Goal: Task Accomplishment & Management: Manage account settings

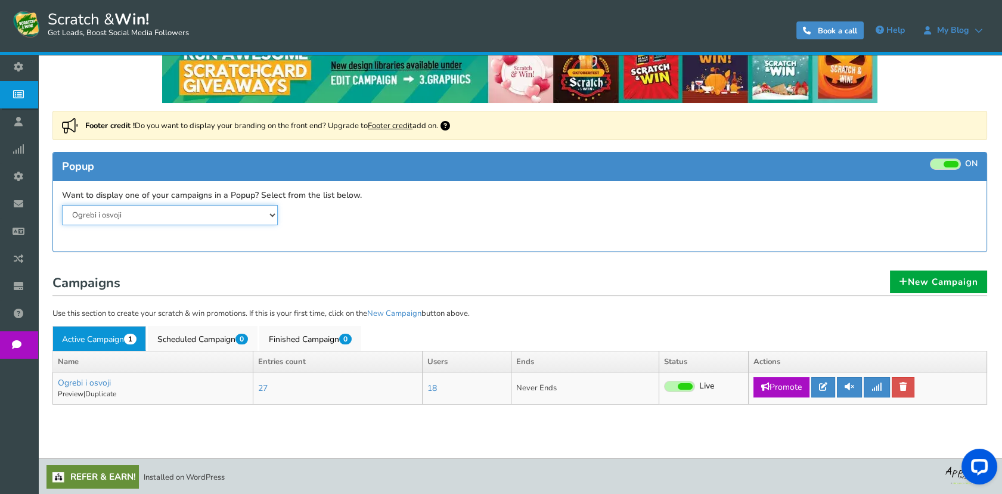
click at [124, 217] on select "Ogrebi i osvoji" at bounding box center [170, 215] width 216 height 20
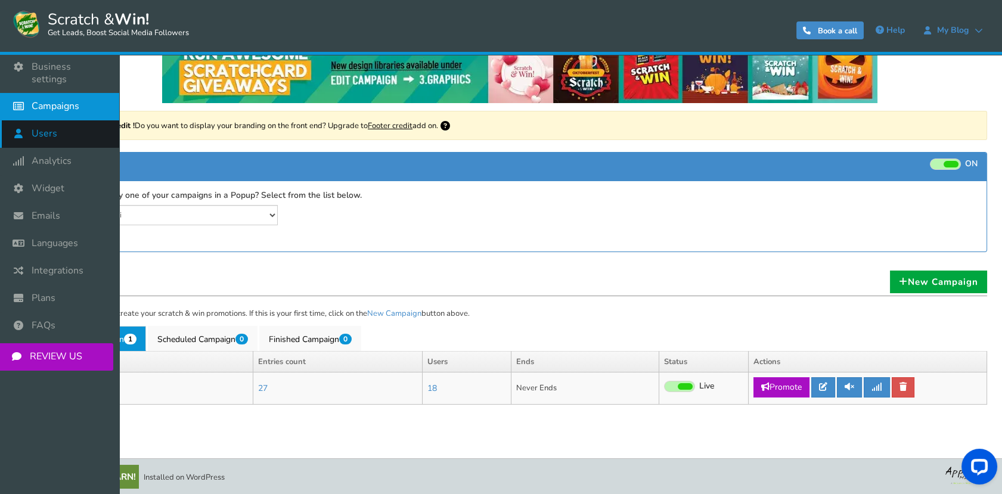
click at [30, 126] on icon at bounding box center [21, 133] width 23 height 26
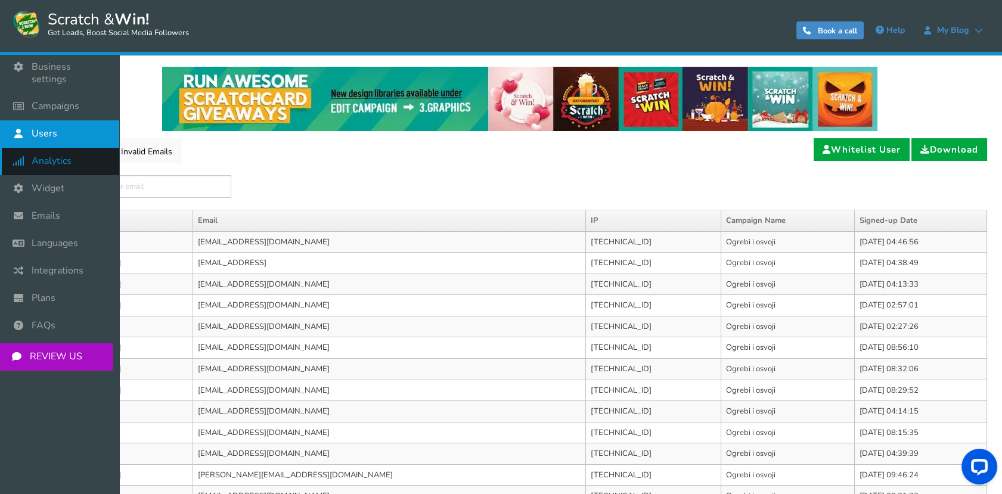
click at [44, 155] on span "Analytics" at bounding box center [52, 161] width 40 height 13
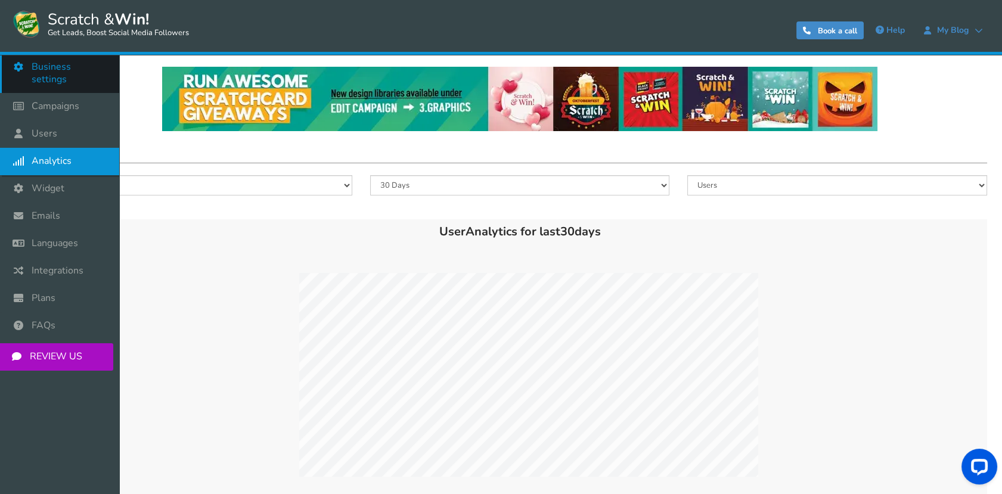
click at [36, 74] on link "Business settings" at bounding box center [59, 73] width 119 height 39
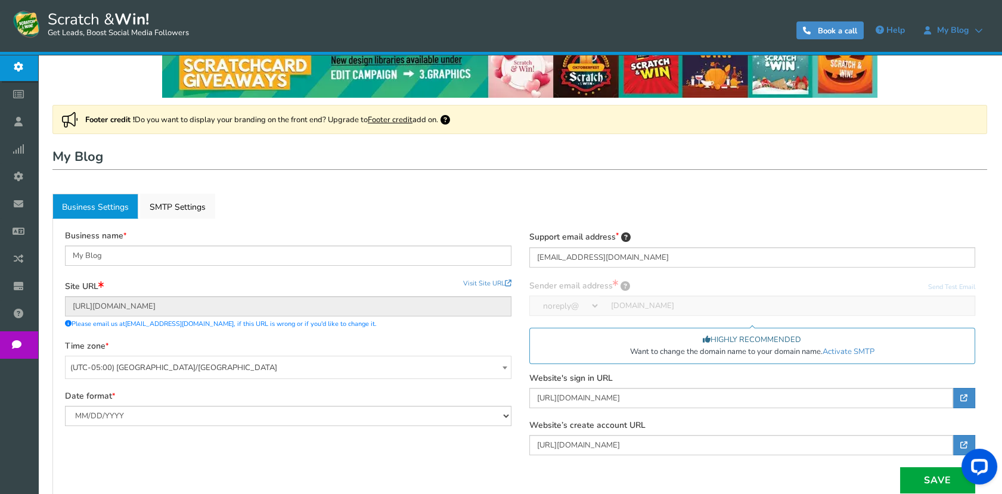
scroll to position [66, 0]
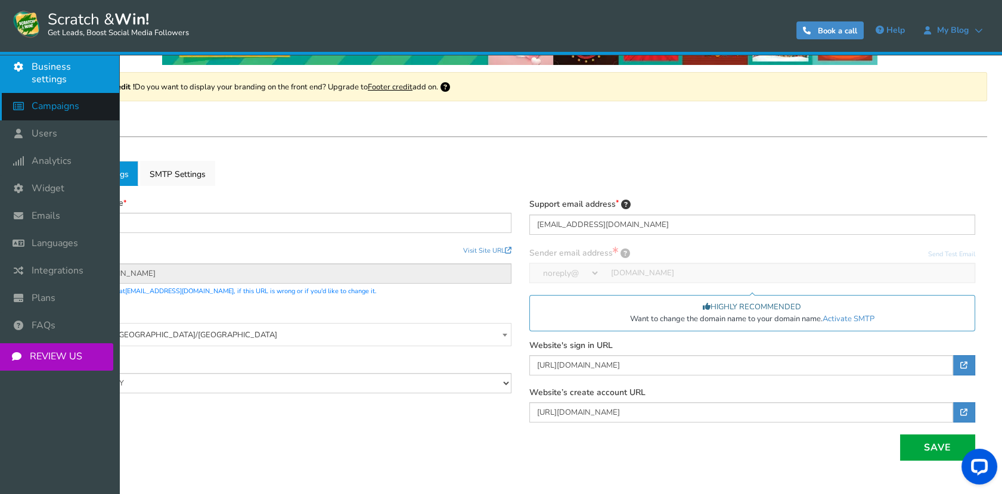
click at [33, 100] on span "Campaigns" at bounding box center [56, 106] width 48 height 13
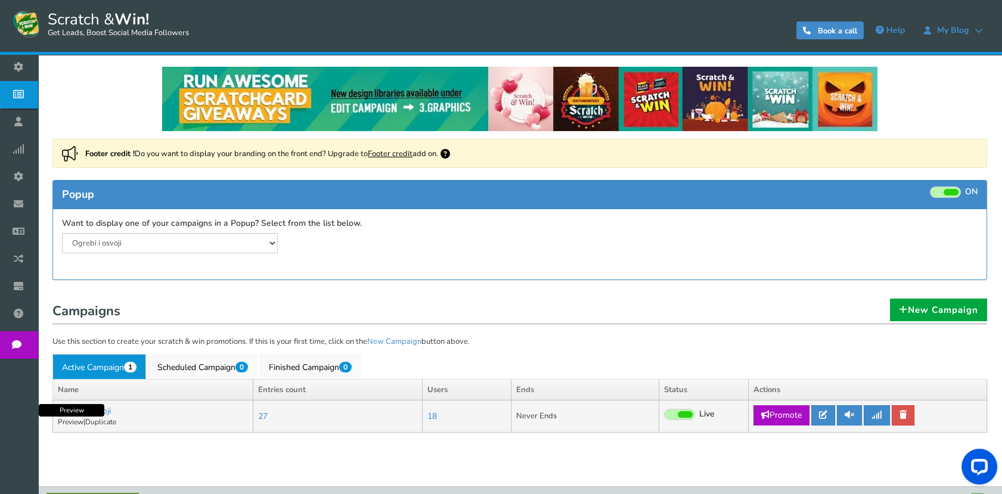
click at [67, 422] on link "Preview" at bounding box center [71, 422] width 26 height 10
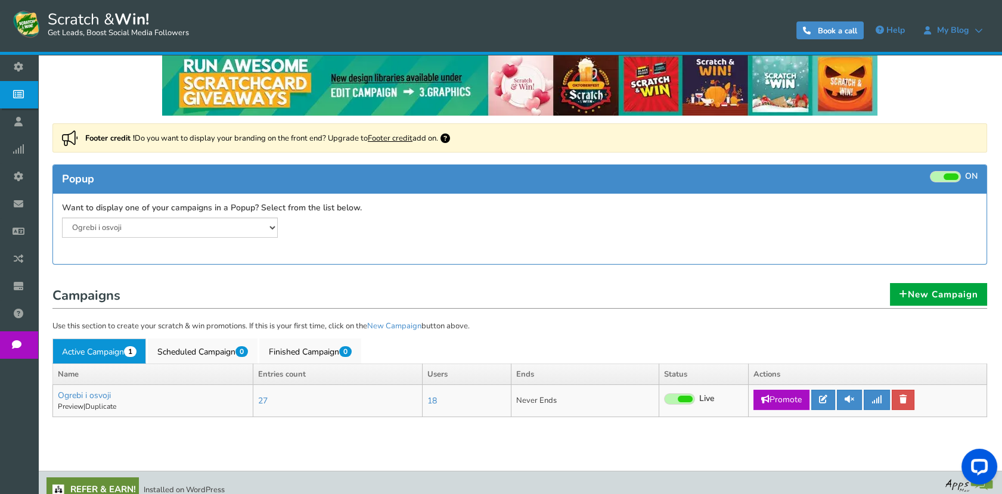
scroll to position [29, 0]
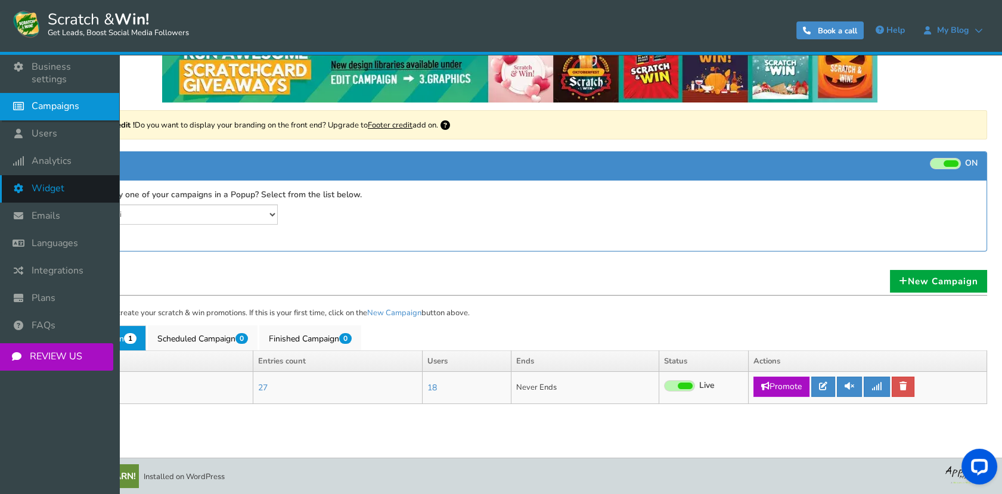
click at [40, 182] on span "Widget" at bounding box center [48, 188] width 33 height 13
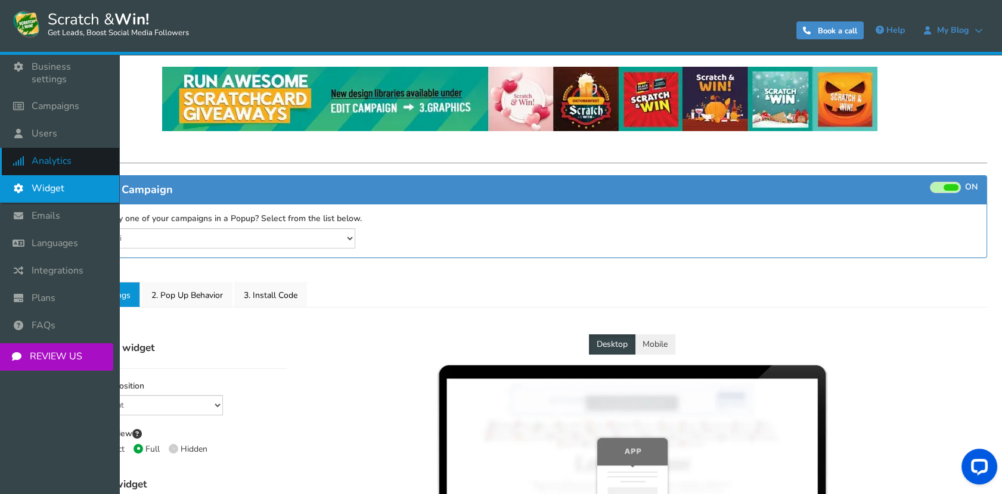
select select "mid-bottom-bar"
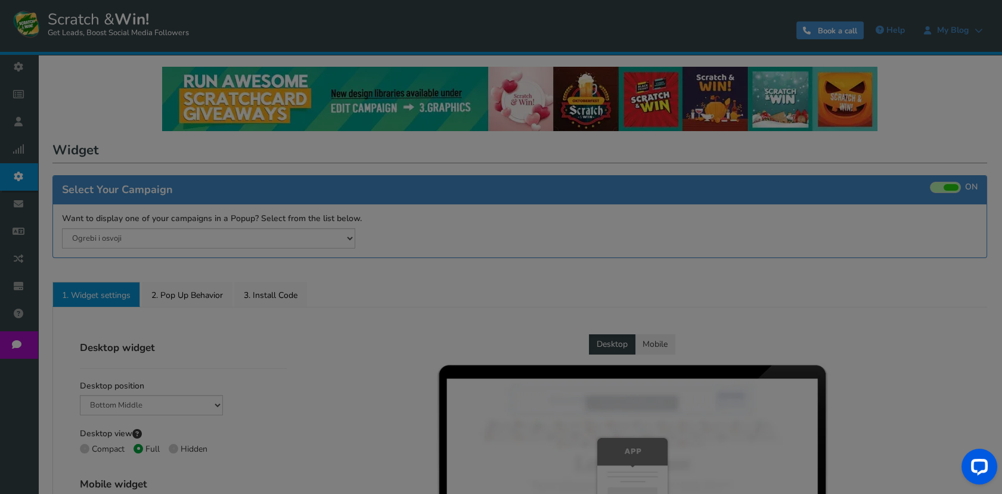
radio input "true"
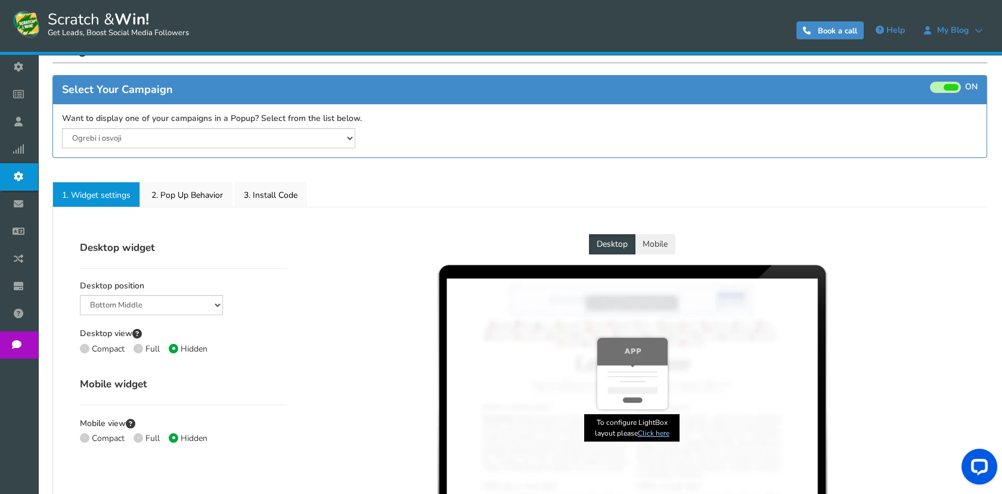
scroll to position [83, 0]
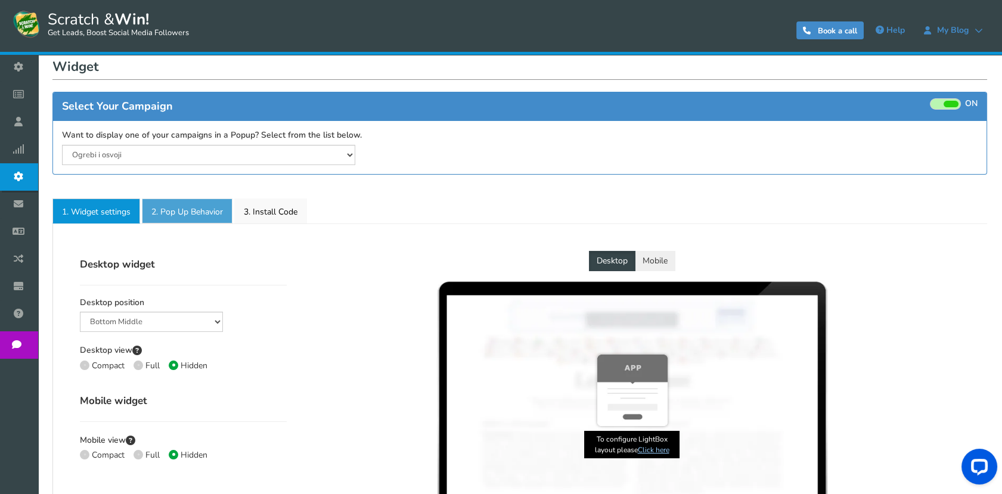
click at [175, 205] on link "2. Pop Up Behavior" at bounding box center [187, 211] width 91 height 25
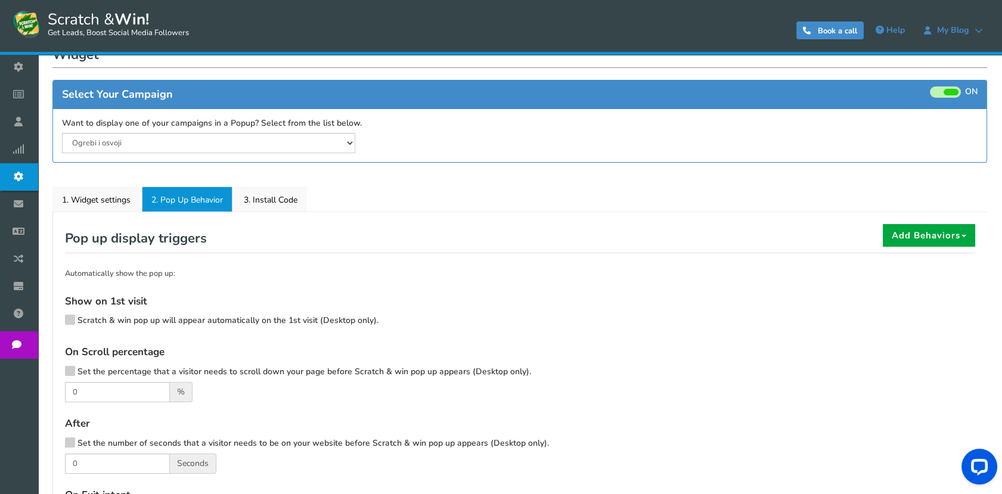
scroll to position [0, 0]
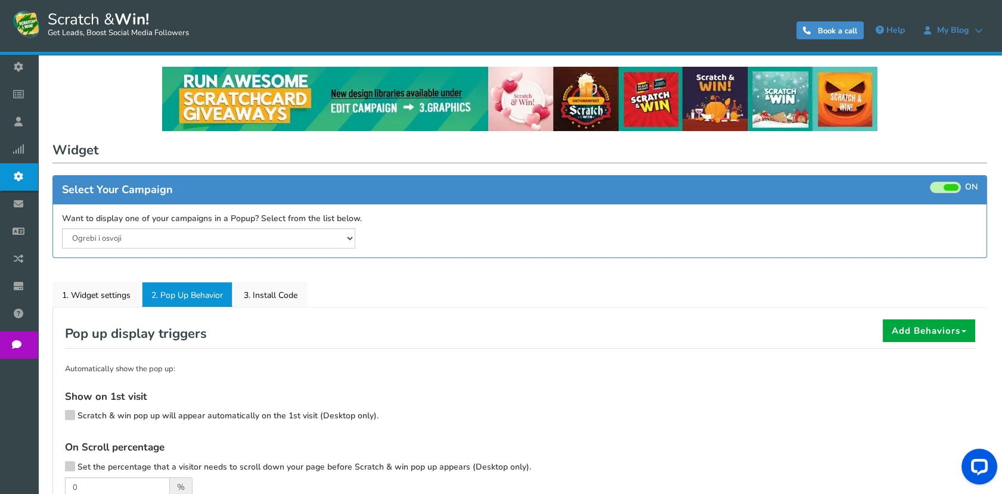
click at [272, 272] on div "Widget × Close Pop up embed script copy and paste this pop up script tag on the…" at bounding box center [519, 406] width 935 height 533
click at [281, 293] on link "3. Install Code" at bounding box center [270, 294] width 73 height 25
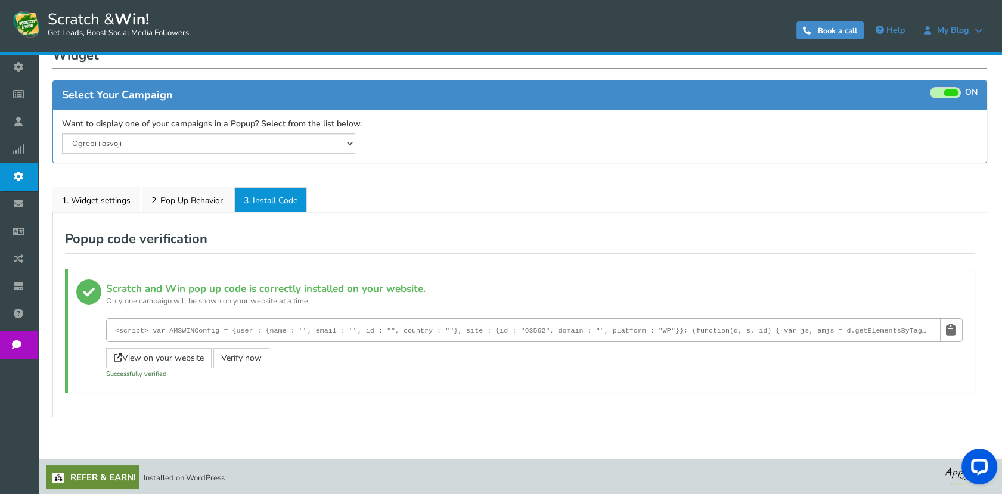
scroll to position [95, 0]
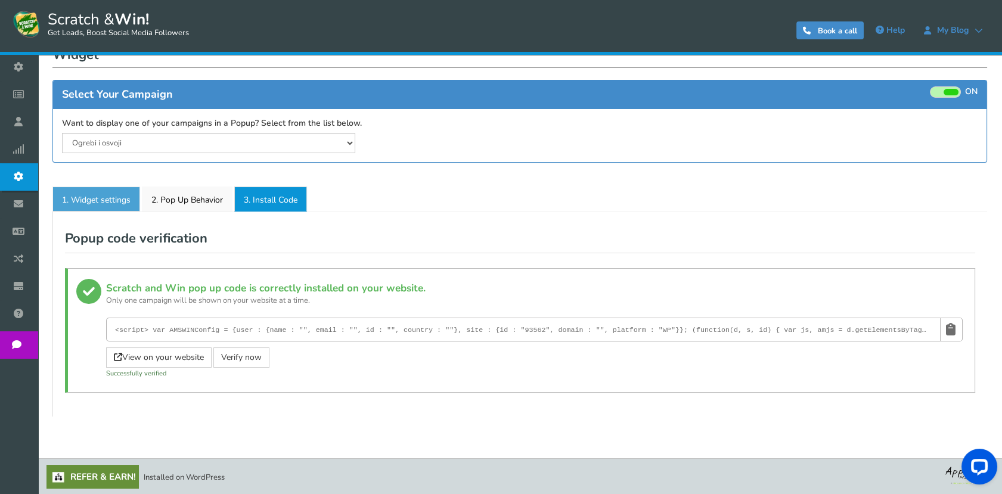
click at [92, 196] on link "1. Widget settings" at bounding box center [96, 199] width 88 height 25
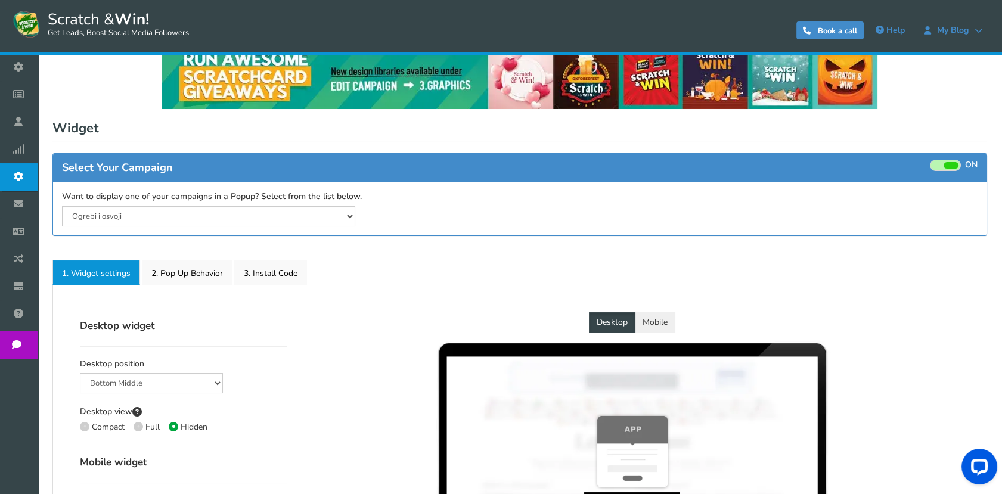
scroll to position [17, 0]
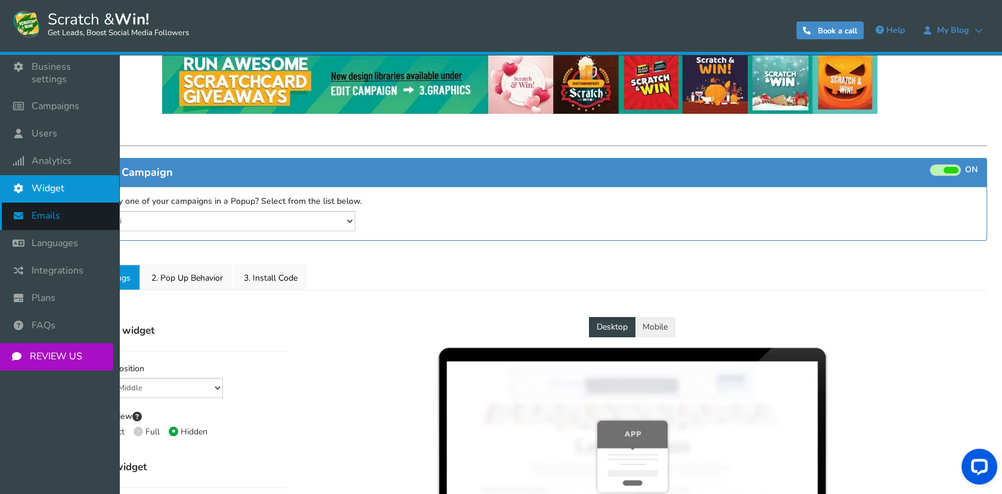
click at [21, 203] on icon at bounding box center [21, 216] width 23 height 26
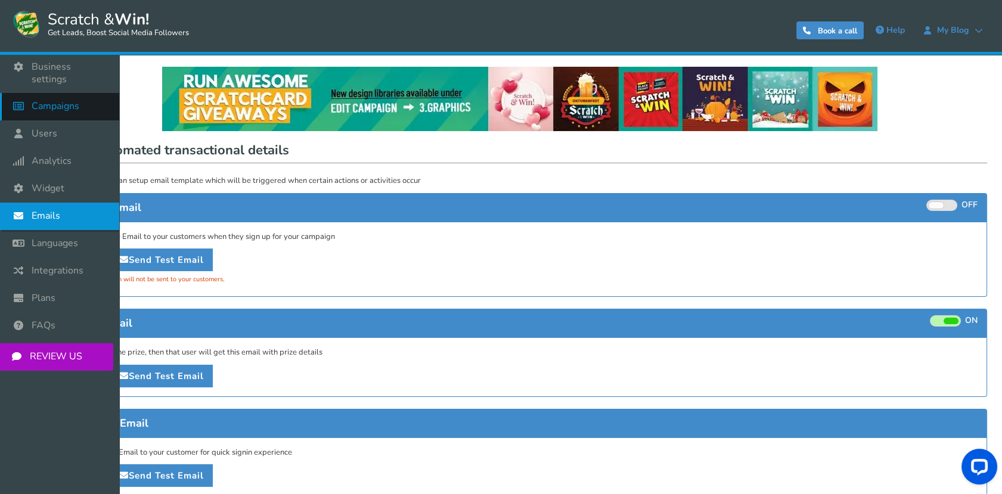
click at [52, 100] on span "Campaigns" at bounding box center [56, 106] width 48 height 13
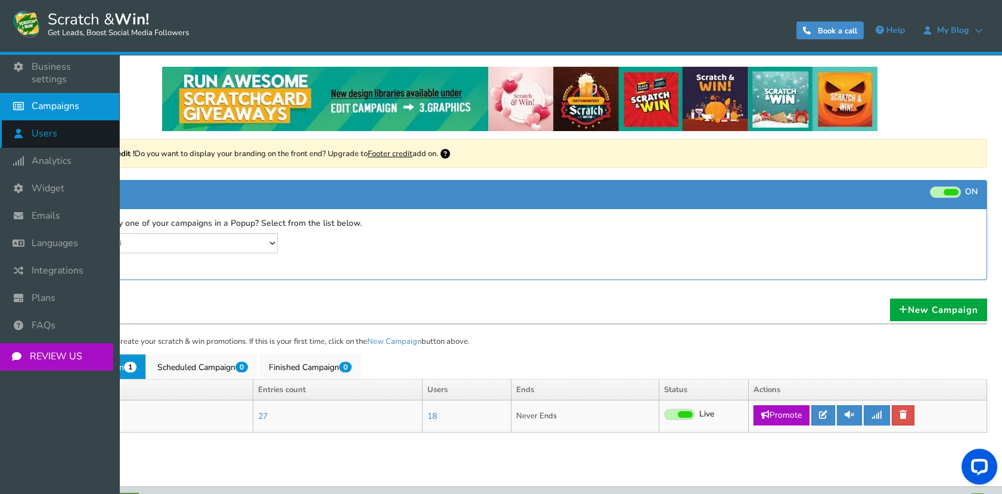
click at [29, 128] on icon at bounding box center [21, 133] width 23 height 26
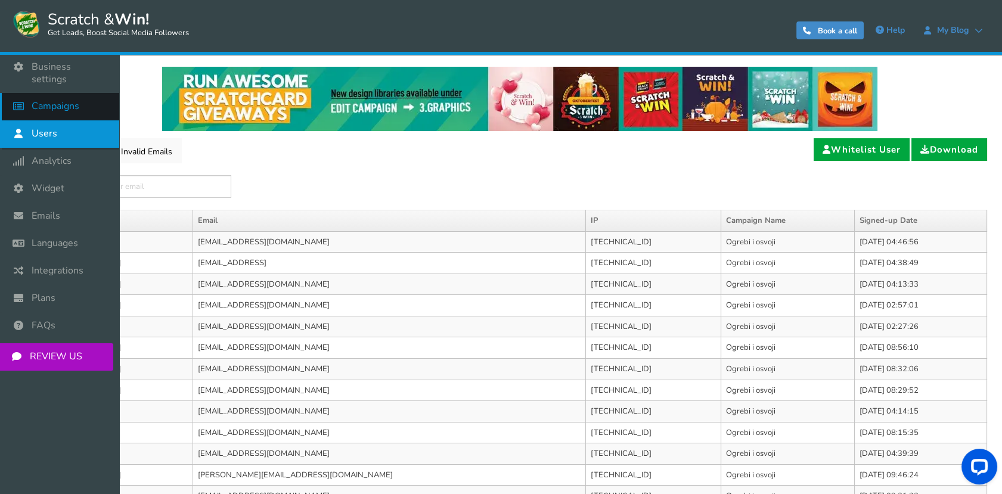
click at [48, 100] on span "Campaigns" at bounding box center [56, 106] width 48 height 13
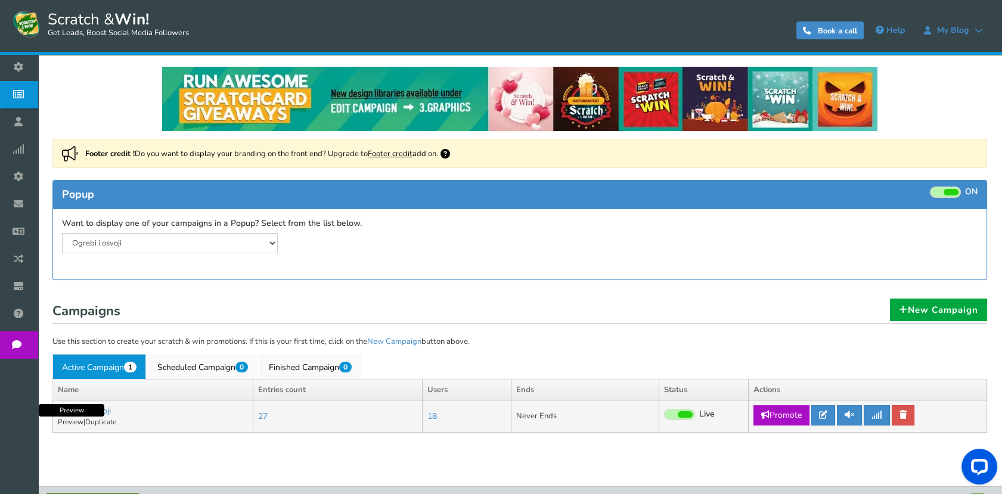
click at [63, 422] on link "Preview" at bounding box center [71, 422] width 26 height 10
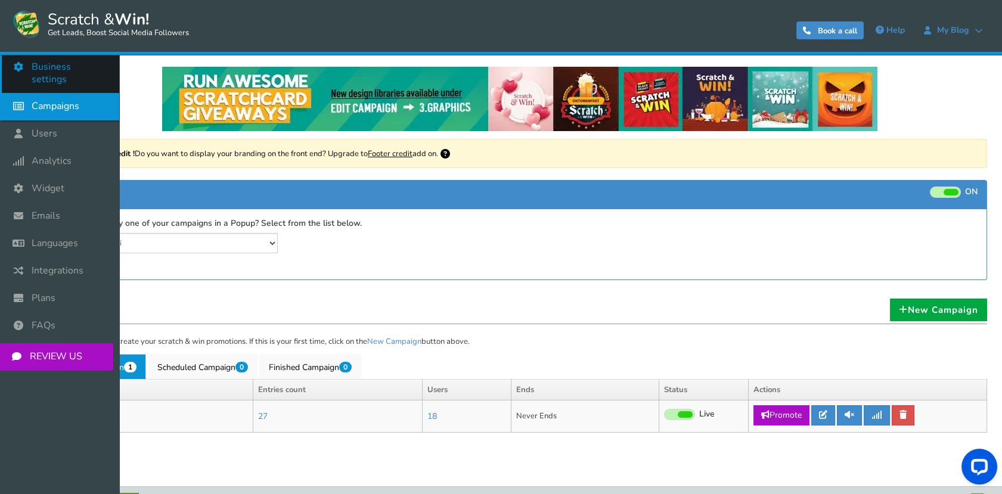
click at [17, 60] on icon at bounding box center [21, 67] width 23 height 26
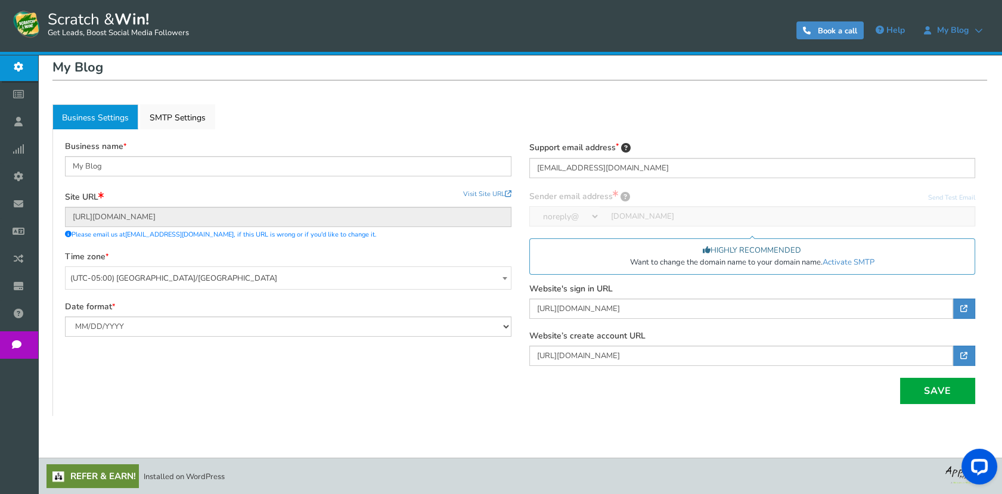
scroll to position [57, 0]
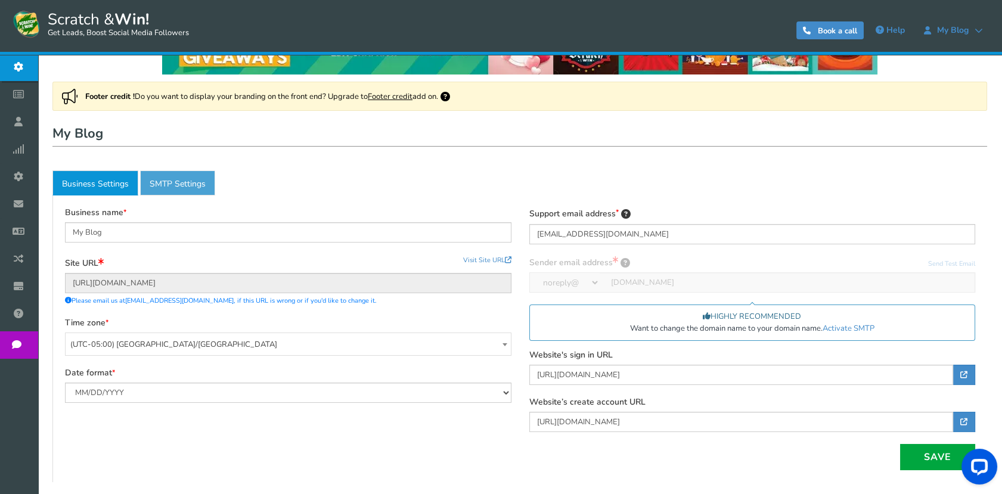
click at [159, 185] on link "Active SMTP Settings" at bounding box center [177, 183] width 75 height 25
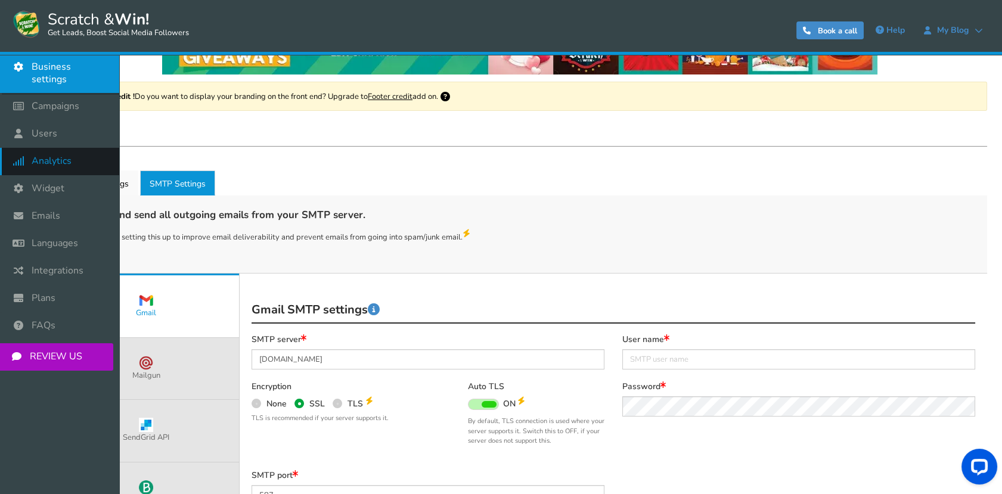
click at [19, 148] on icon at bounding box center [21, 161] width 23 height 26
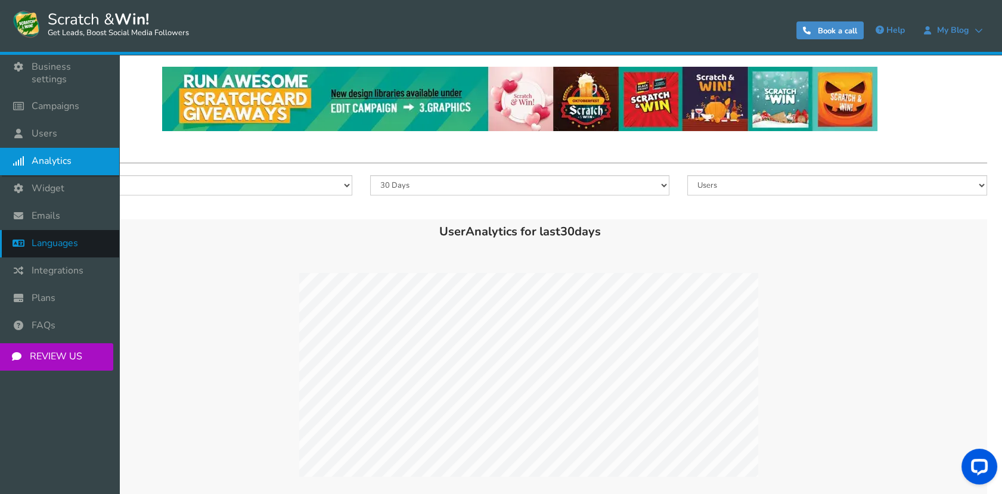
click at [45, 237] on span "Languages" at bounding box center [55, 243] width 47 height 13
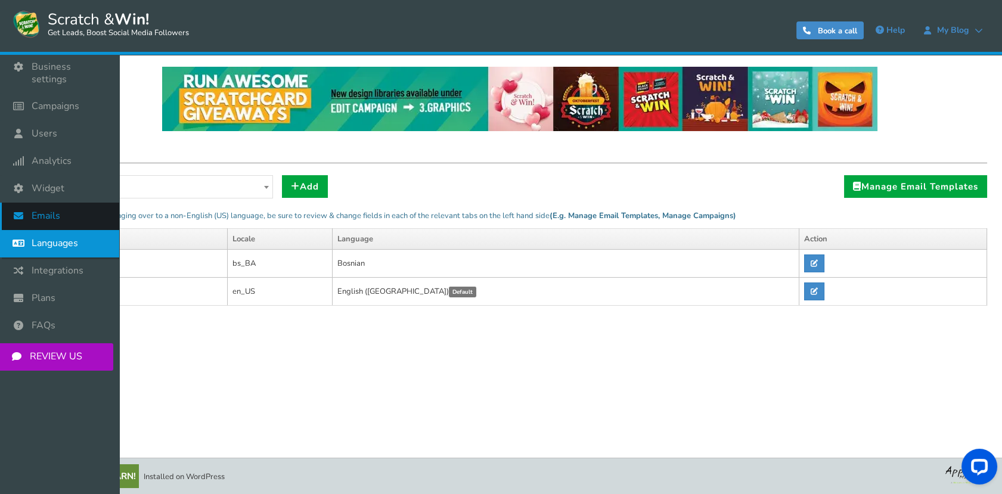
click at [35, 210] on span "Emails" at bounding box center [46, 216] width 29 height 13
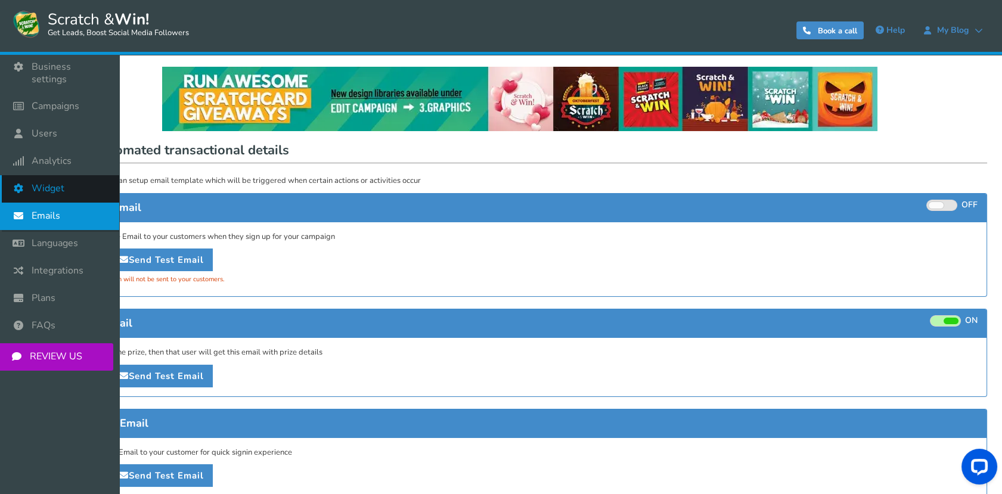
click at [33, 182] on span "Widget" at bounding box center [48, 188] width 33 height 13
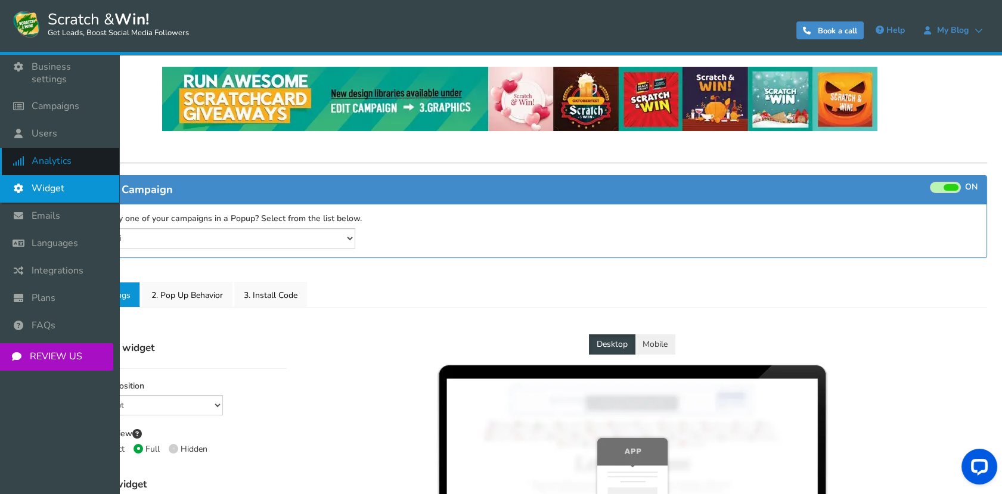
select select "mid-bottom-bar"
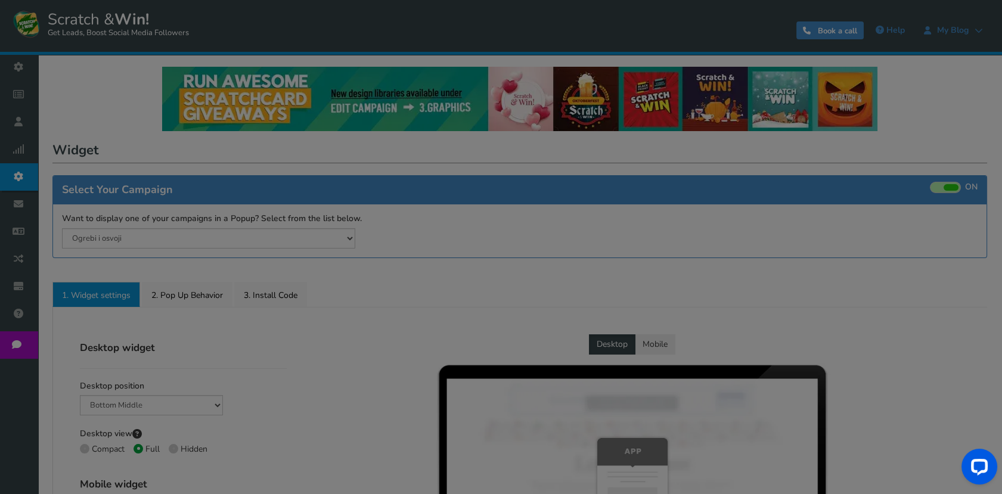
click at [28, 145] on div "● ● ● ● ● ●" at bounding box center [501, 247] width 1002 height 494
radio input "true"
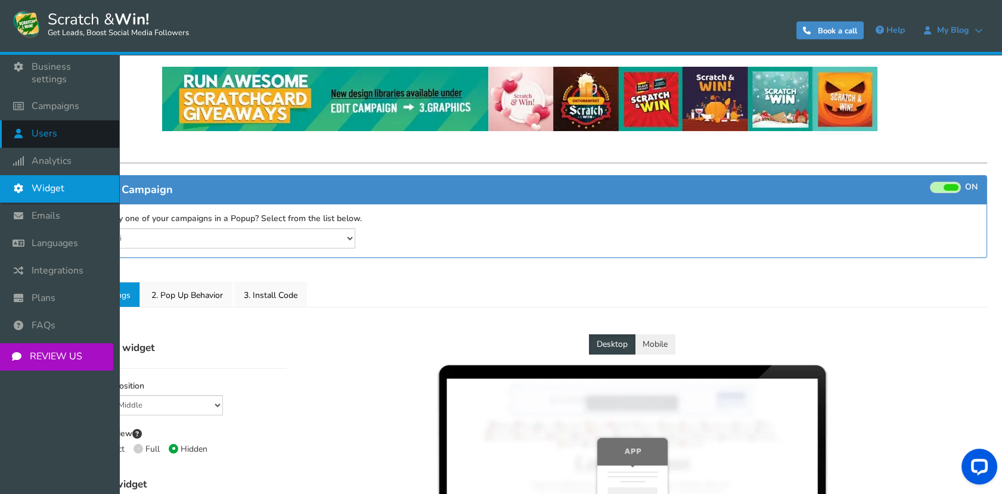
click at [41, 128] on span "Users" at bounding box center [45, 134] width 26 height 13
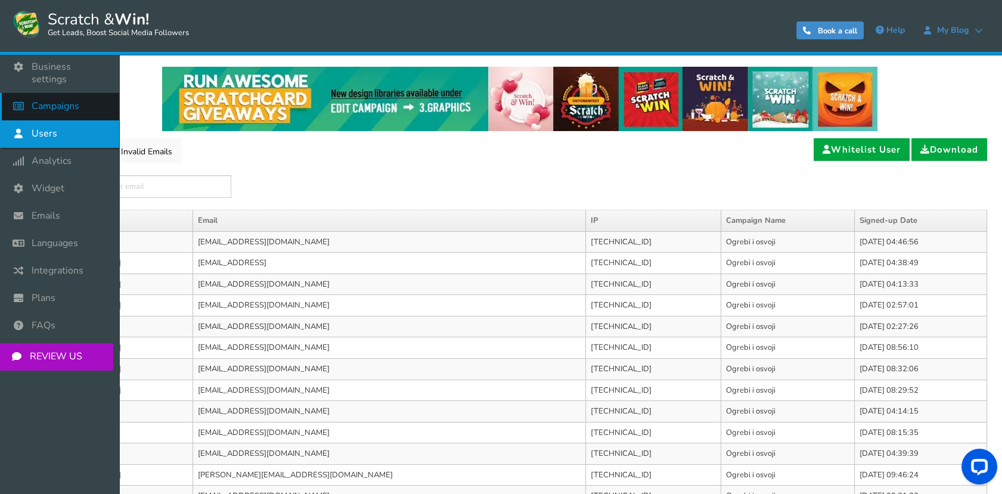
click at [52, 93] on link "Campaigns" at bounding box center [59, 106] width 119 height 27
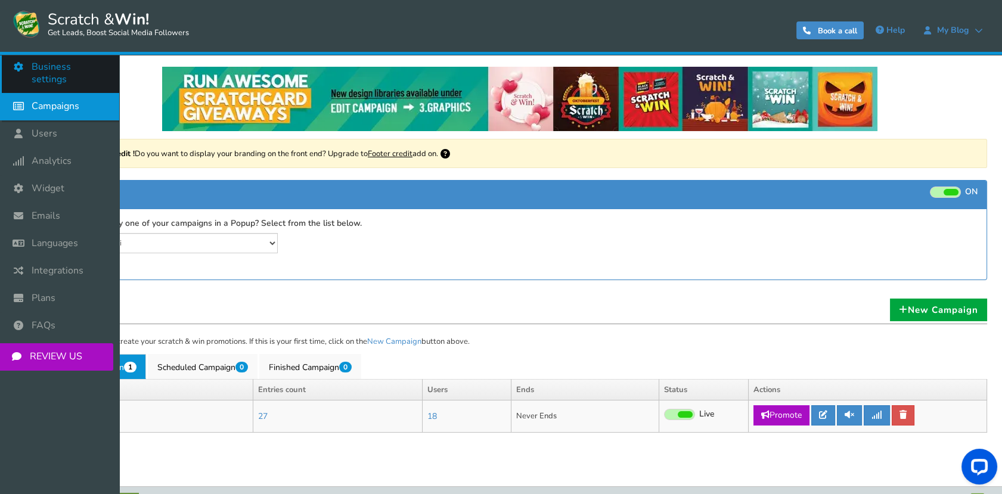
click at [29, 65] on icon at bounding box center [21, 67] width 23 height 26
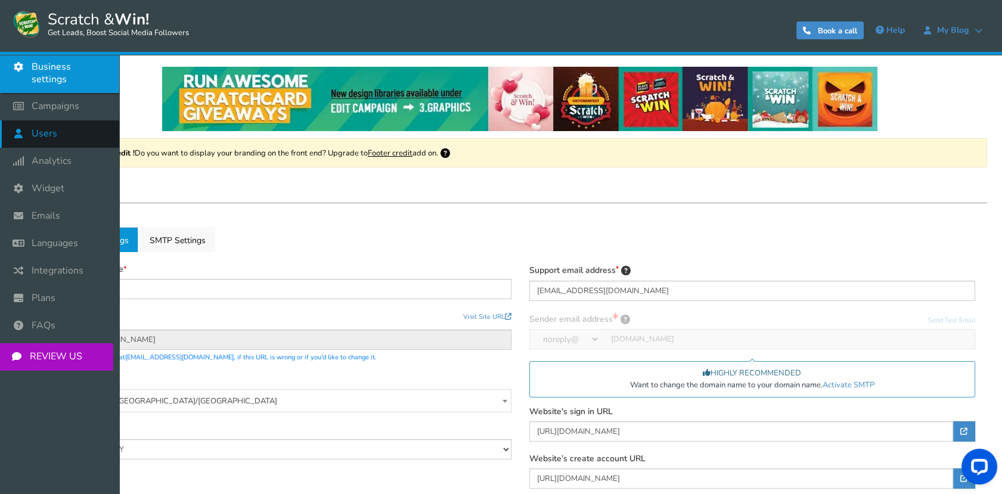
click at [63, 120] on link "Users" at bounding box center [59, 133] width 119 height 27
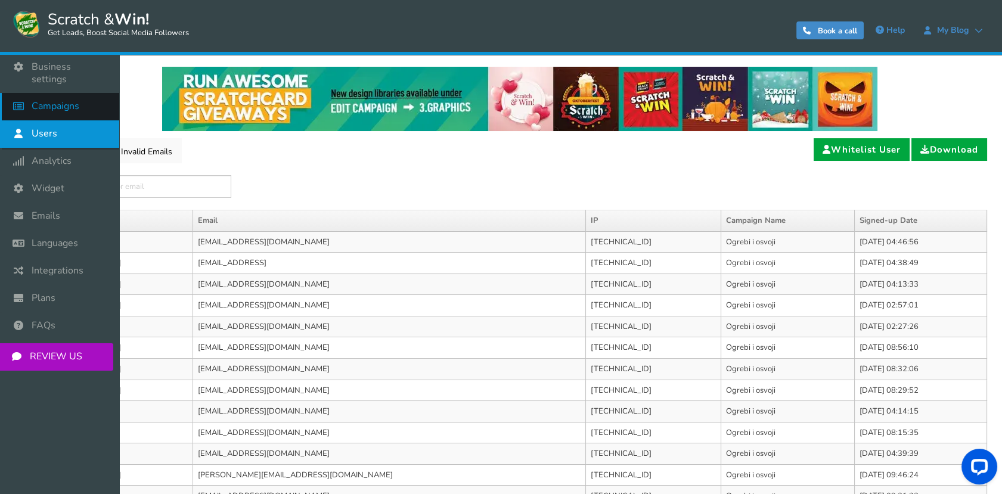
click at [52, 100] on span "Campaigns" at bounding box center [56, 106] width 48 height 13
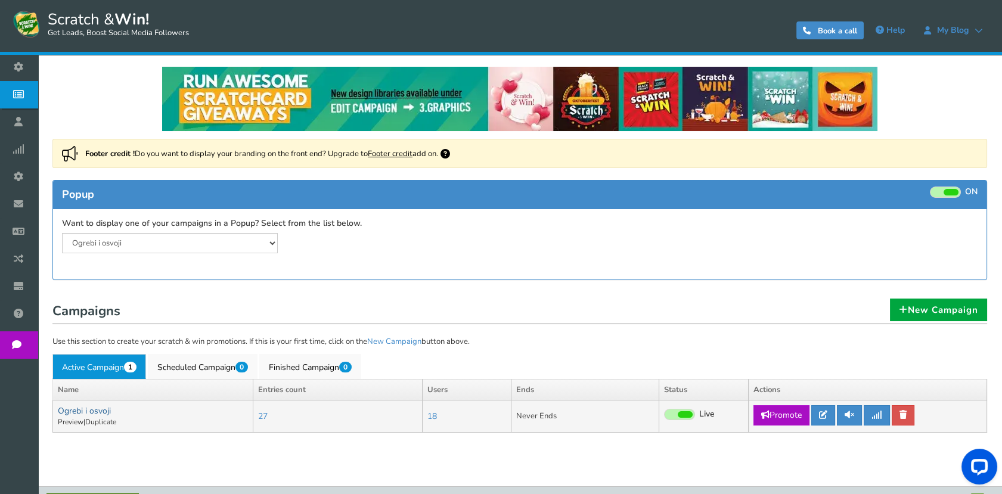
click at [104, 408] on link "Ogrebi i osvoji" at bounding box center [84, 410] width 53 height 11
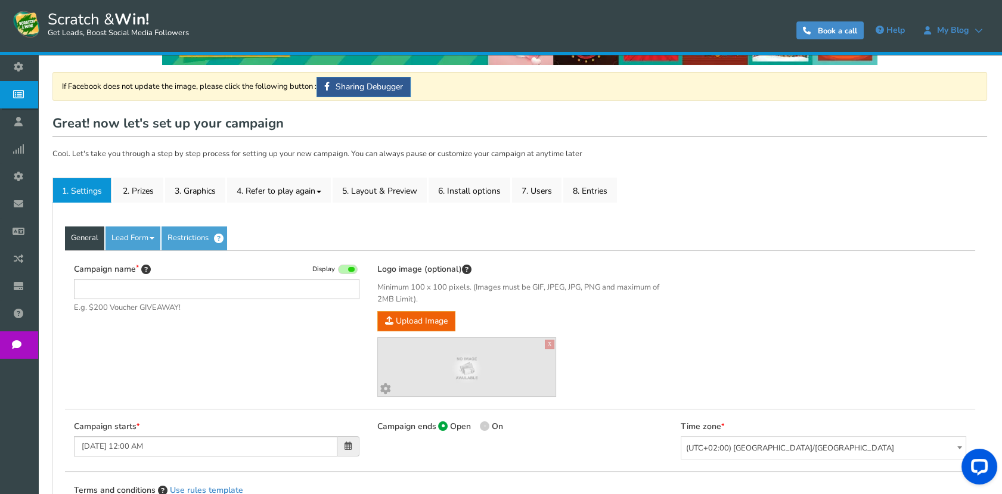
type input "Ogrebi i osvoji"
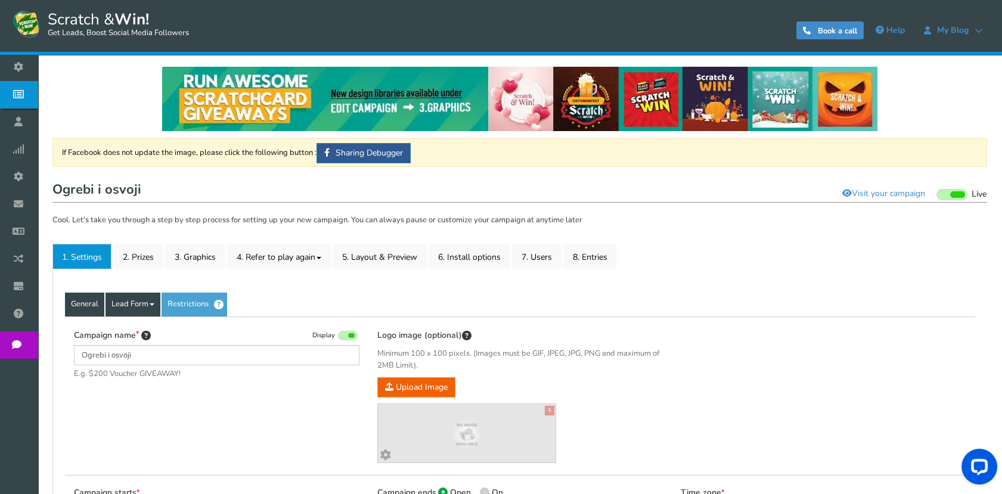
click at [151, 296] on link "Lead Form" at bounding box center [133, 305] width 55 height 24
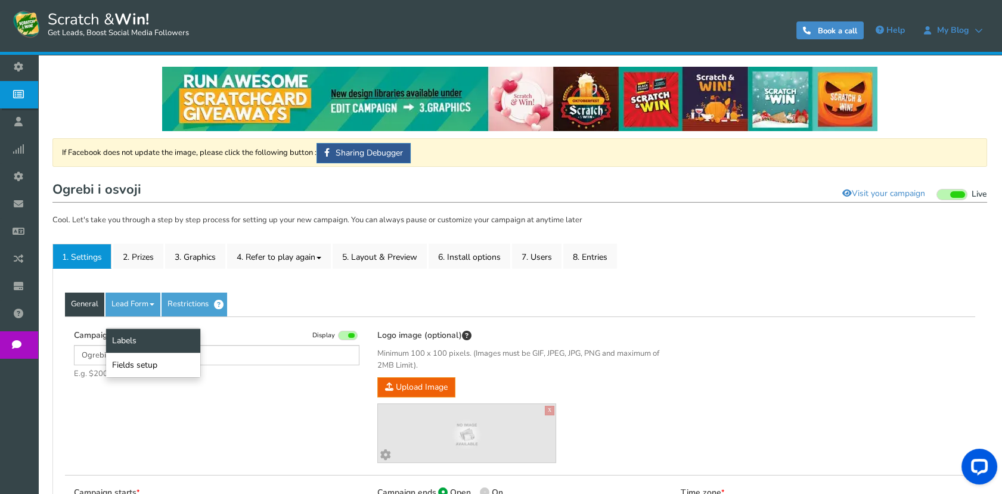
click at [138, 338] on link "Labels" at bounding box center [153, 341] width 94 height 24
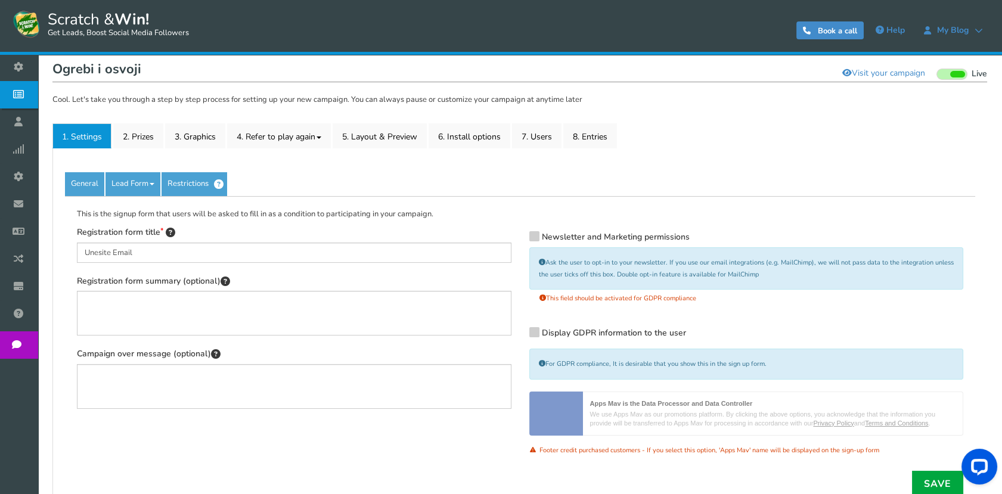
scroll to position [92, 0]
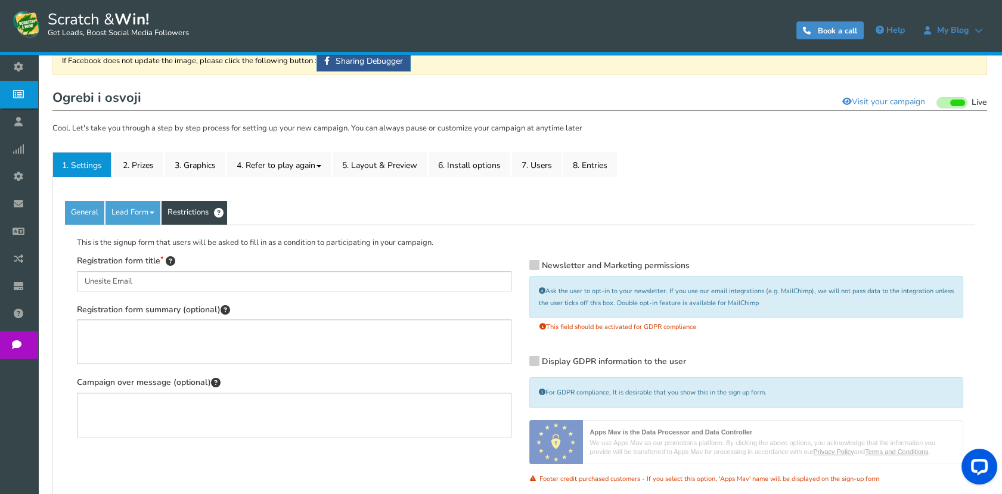
click at [184, 209] on link "Restrictions" at bounding box center [195, 213] width 66 height 24
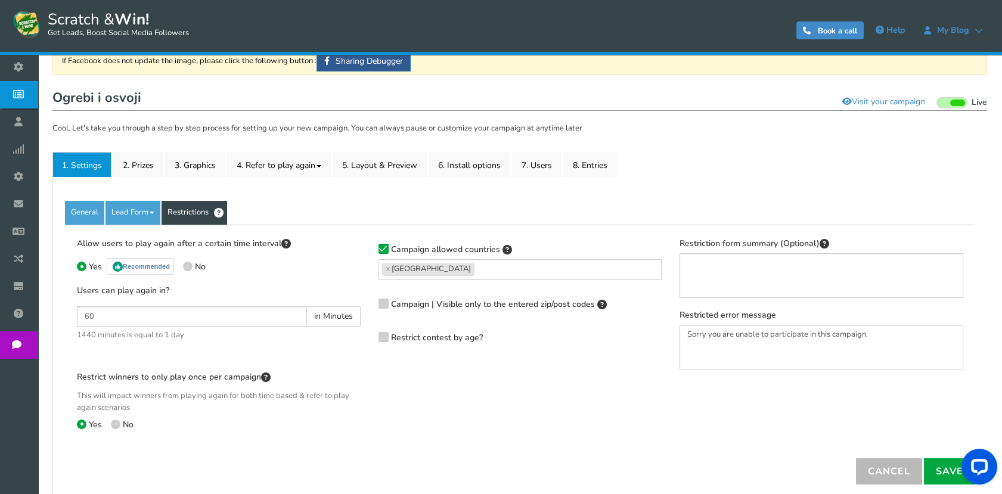
click at [415, 299] on span "Campaign | Visible only to the entered zip/post codes" at bounding box center [493, 304] width 204 height 11
click at [367, 301] on input "Campaign | Visible only to the entered zip/post codes" at bounding box center [367, 305] width 0 height 8
click at [415, 299] on span "Campaign | Visible only to the entered zip/post codes" at bounding box center [493, 304] width 204 height 11
click at [367, 301] on input "Campaign | Visible only to the entered zip/post codes" at bounding box center [367, 305] width 0 height 8
click at [144, 211] on link "Lead Form" at bounding box center [133, 213] width 55 height 24
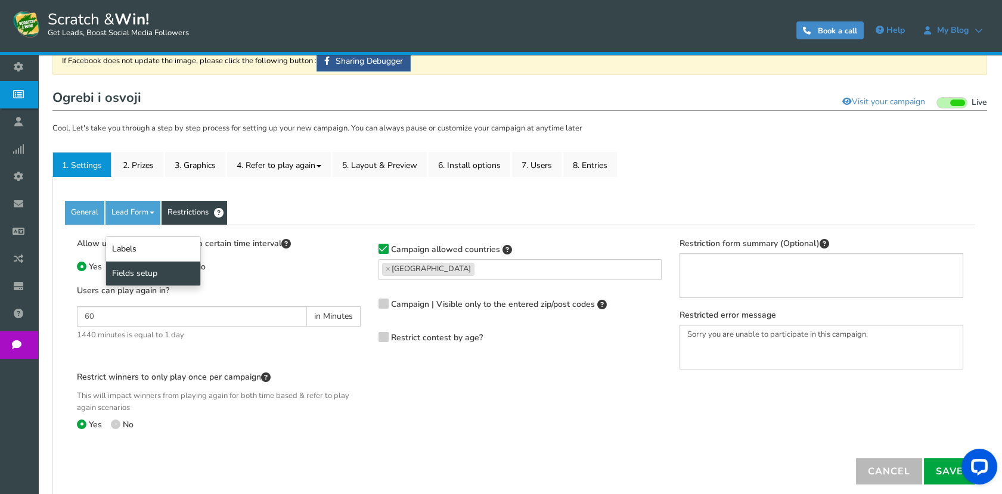
click at [145, 271] on link "Fields setup" at bounding box center [153, 273] width 94 height 24
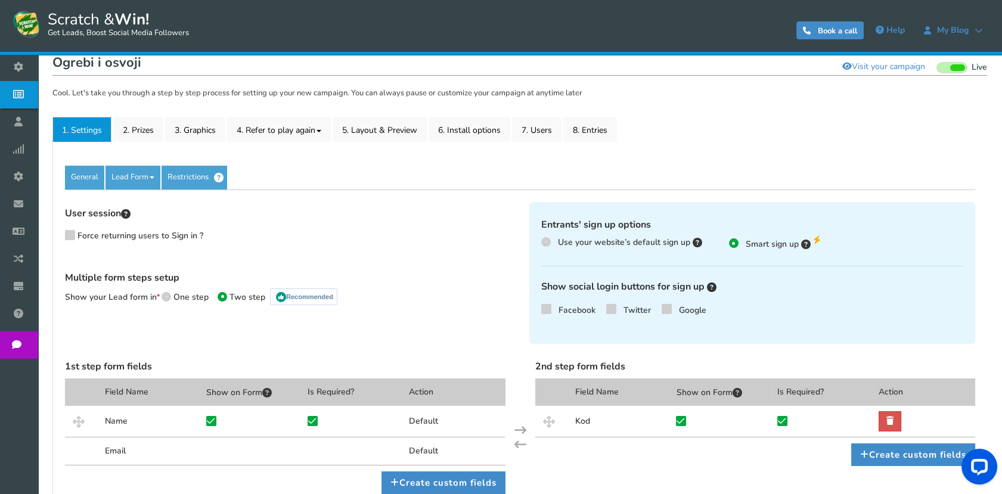
scroll to position [224, 0]
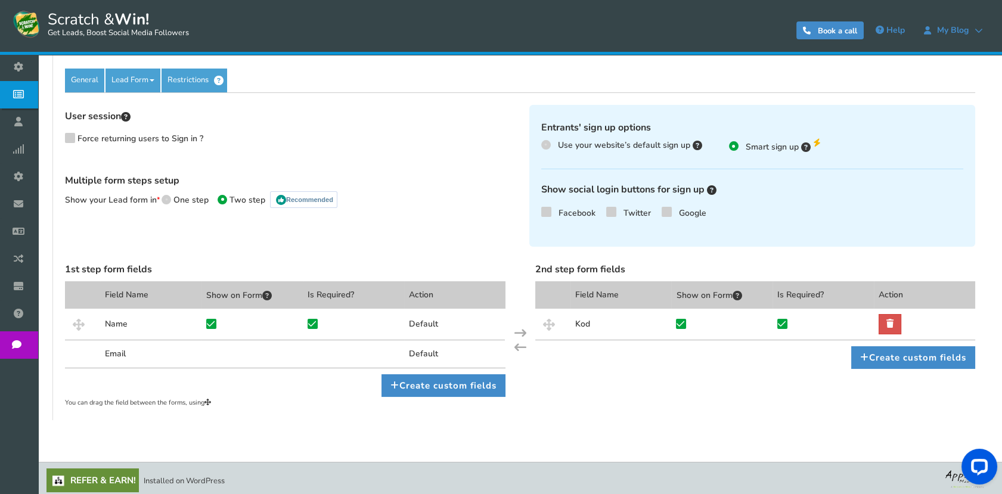
click at [86, 138] on span "Force returning users to Sign in ?" at bounding box center [141, 138] width 126 height 11
click at [64, 138] on input "Force returning users to Sign in ?" at bounding box center [58, 141] width 11 height 11
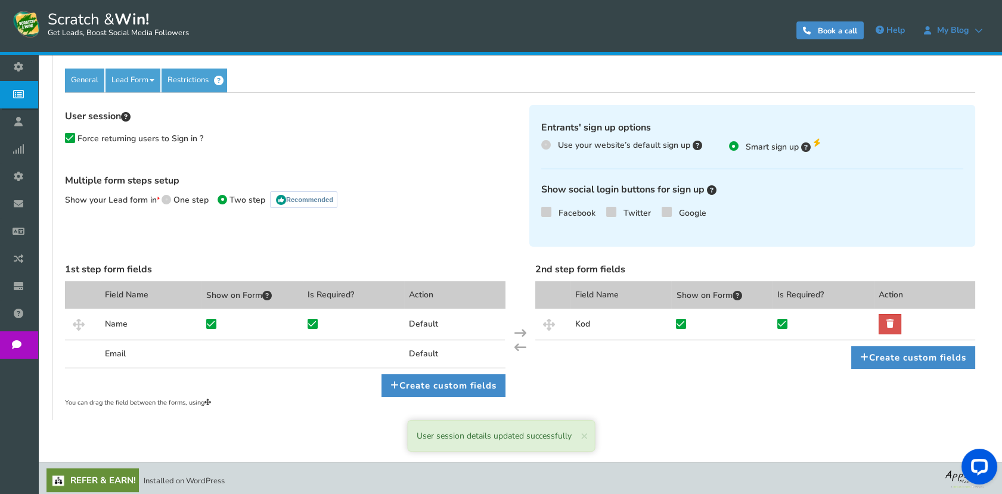
click at [86, 138] on span "Force returning users to Sign in ?" at bounding box center [141, 138] width 126 height 11
click at [64, 138] on input "Force returning users to Sign in ?" at bounding box center [58, 141] width 11 height 11
checkbox input "false"
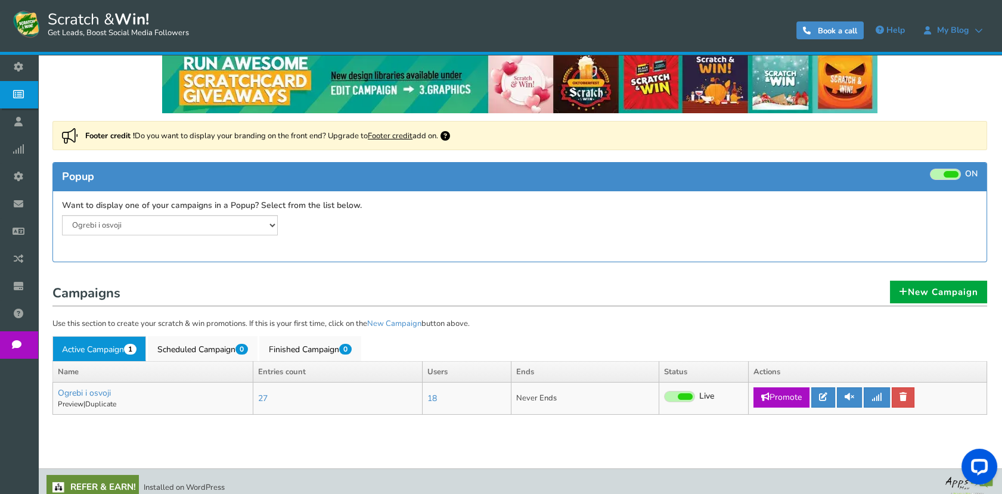
scroll to position [28, 0]
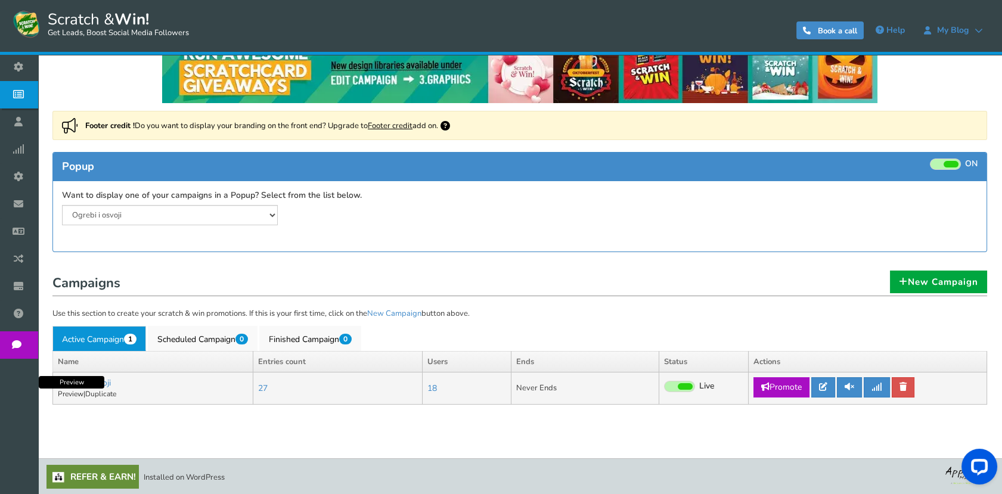
click at [64, 392] on link "Preview" at bounding box center [71, 394] width 26 height 10
click at [91, 380] on link "Ogrebi i osvoji" at bounding box center [84, 382] width 53 height 11
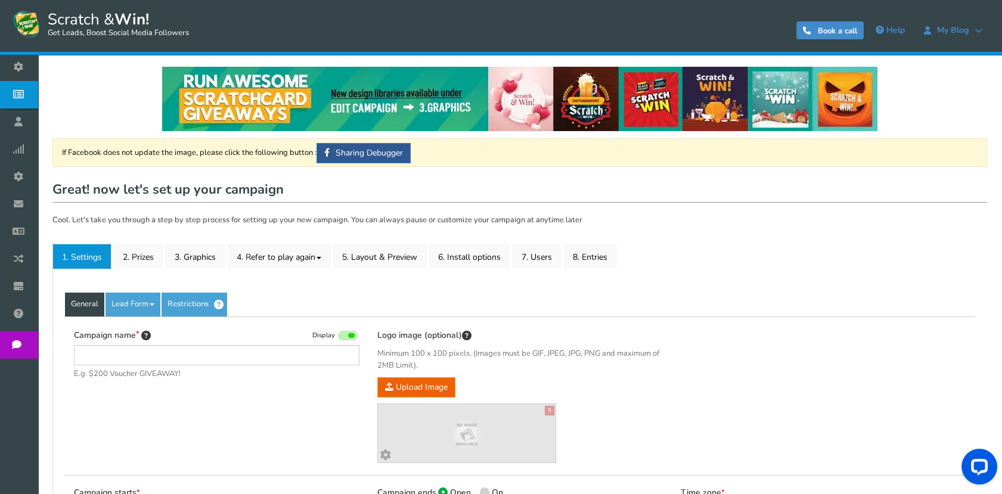
type input "Ogrebi i osvoji"
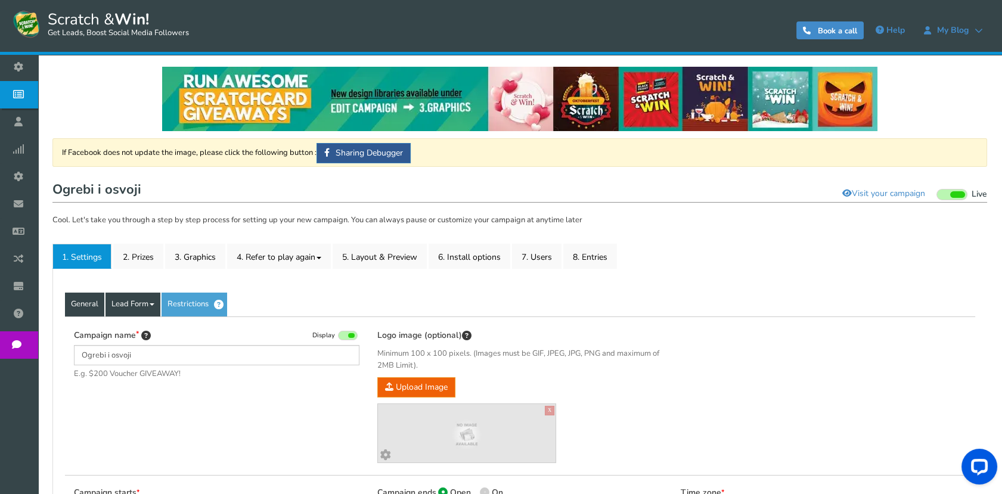
click at [157, 258] on link "2. Prizes" at bounding box center [138, 256] width 50 height 25
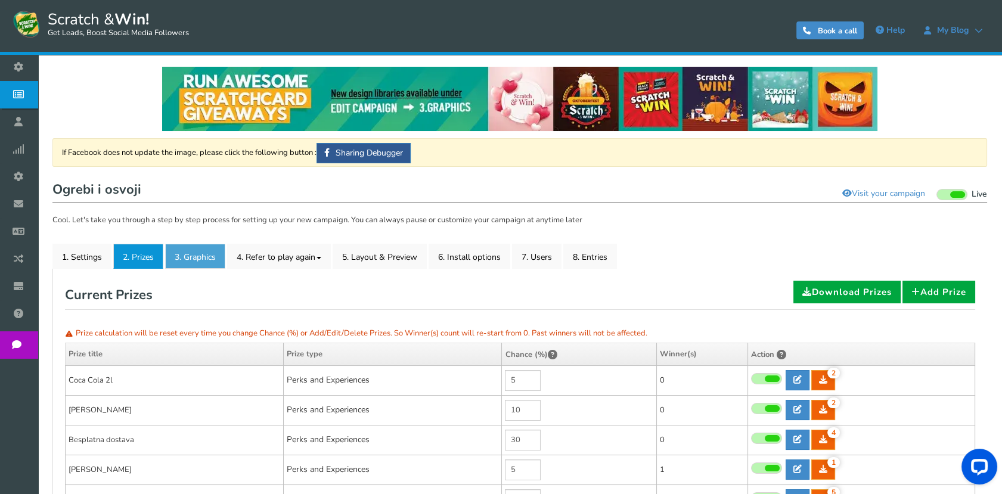
click at [181, 250] on link "3. Graphics" at bounding box center [195, 256] width 60 height 25
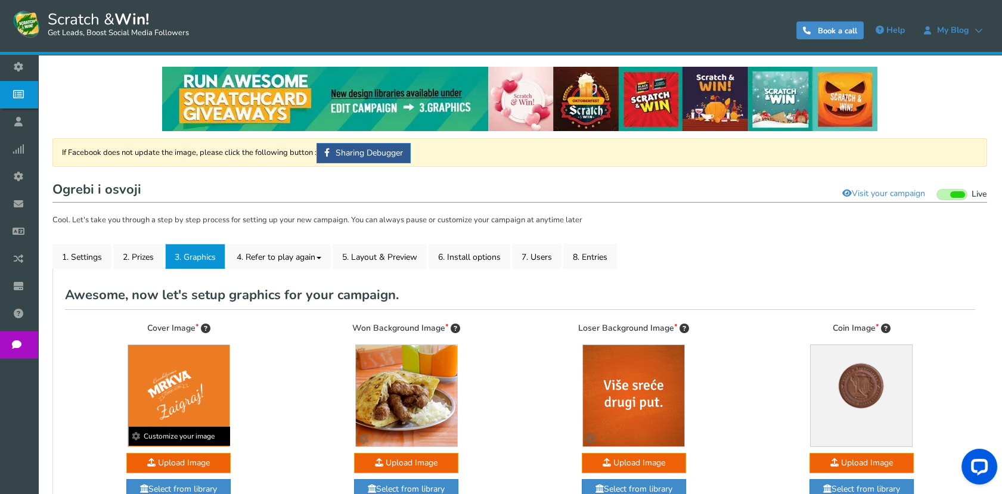
click at [160, 379] on img at bounding box center [178, 395] width 101 height 101
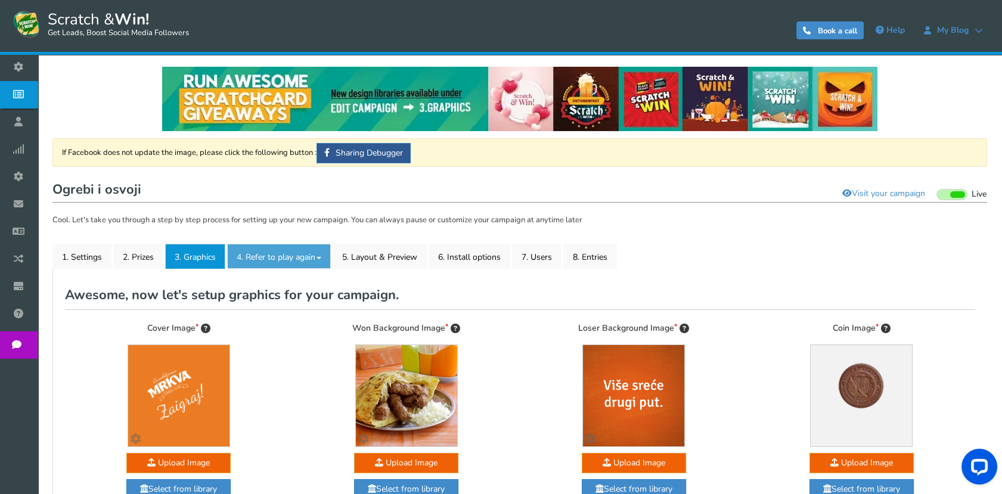
click at [250, 263] on link "4. Refer to play again" at bounding box center [279, 256] width 104 height 25
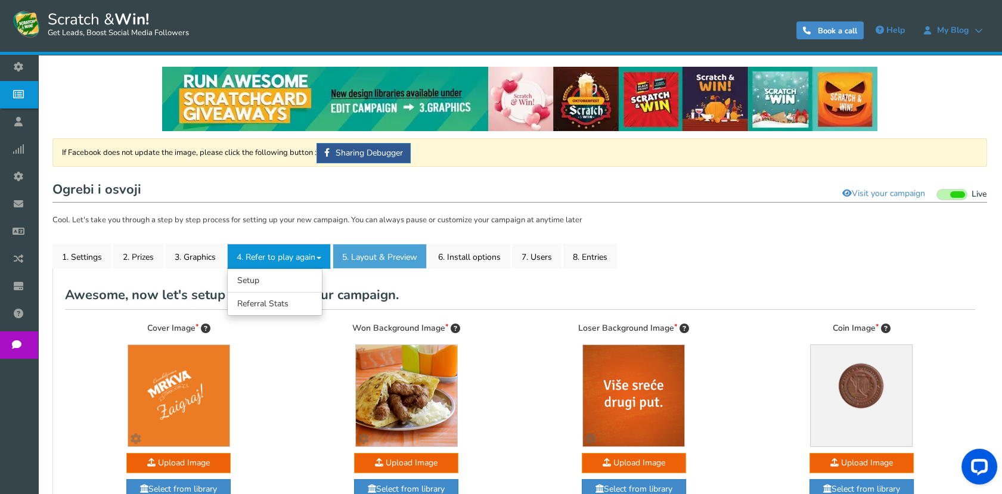
click at [425, 258] on link "5. Layout & Preview" at bounding box center [380, 256] width 94 height 25
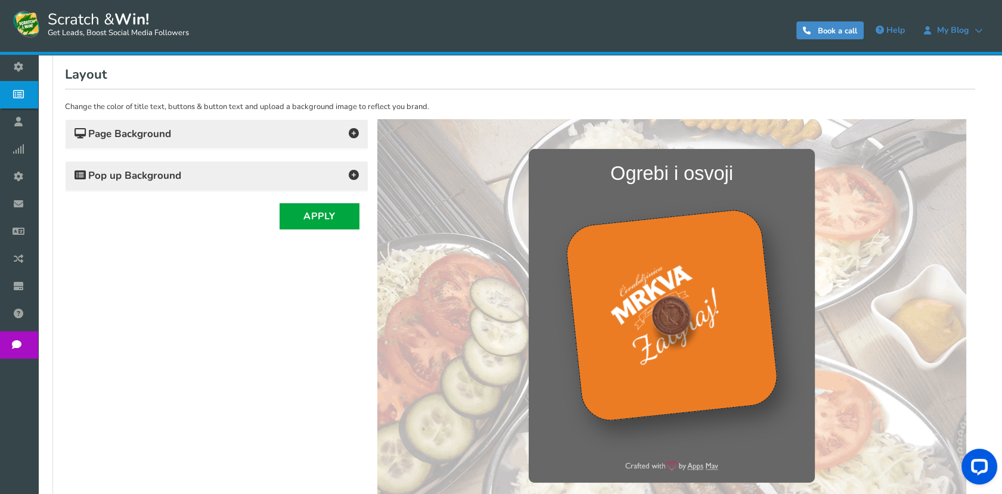
scroll to position [164, 0]
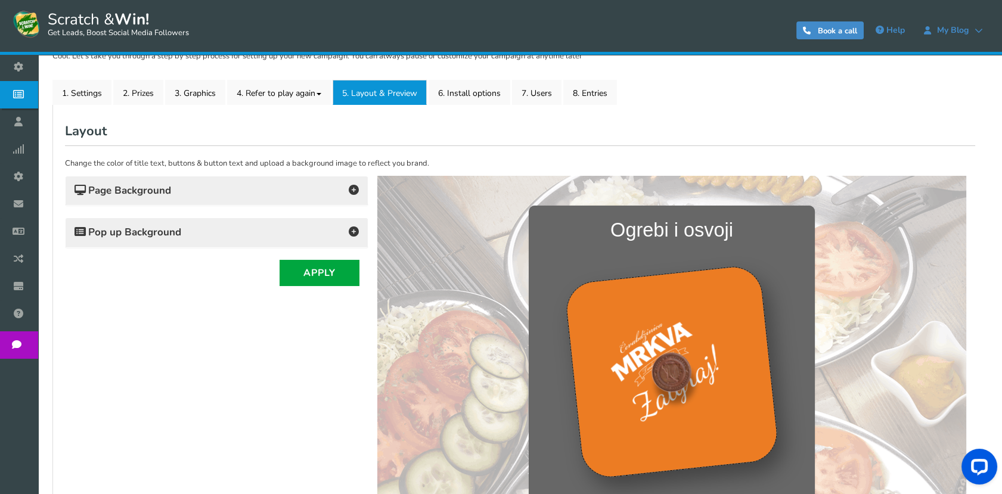
click at [215, 208] on div "Page Background Background Color : #428bca Background Image : ON OFF Upload Ima…" at bounding box center [217, 212] width 304 height 72
click at [212, 199] on div "Page Background" at bounding box center [217, 191] width 302 height 29
click at [361, 187] on div "Page Background" at bounding box center [217, 191] width 302 height 29
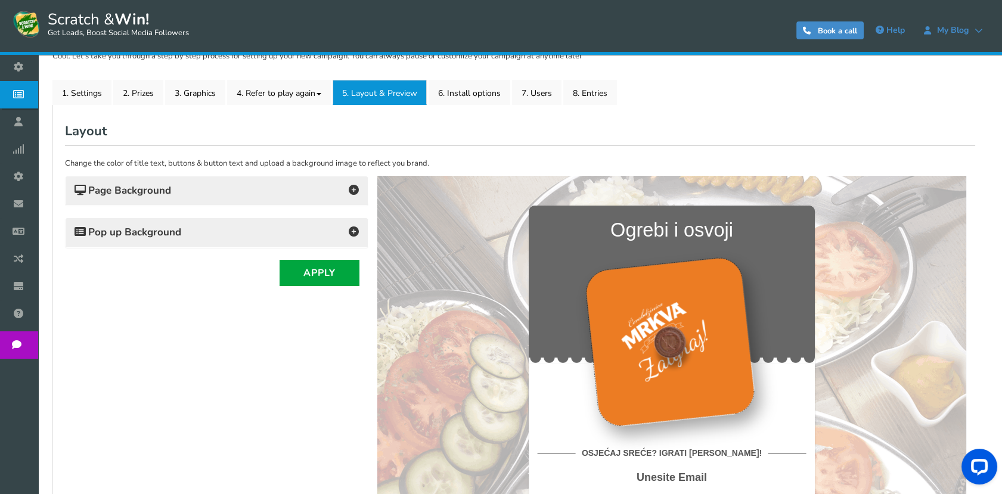
click at [351, 191] on icon at bounding box center [354, 190] width 10 height 10
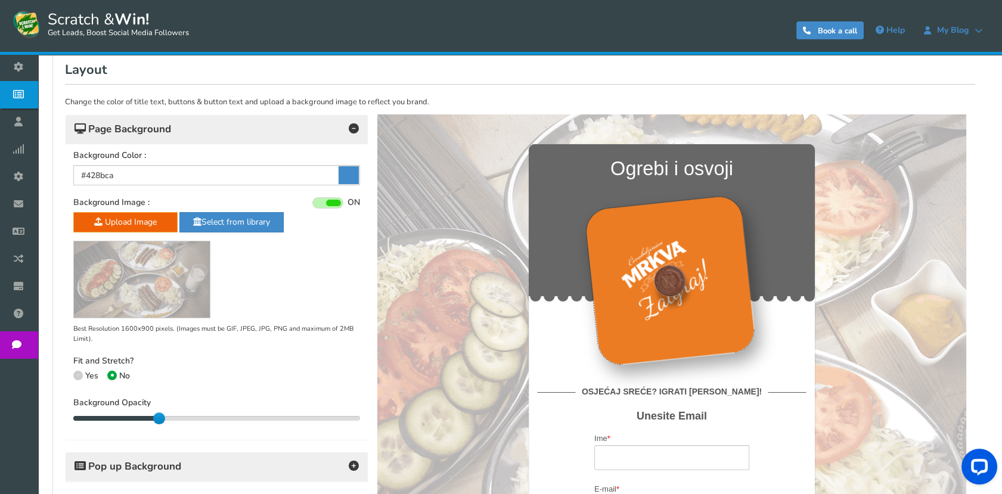
scroll to position [296, 0]
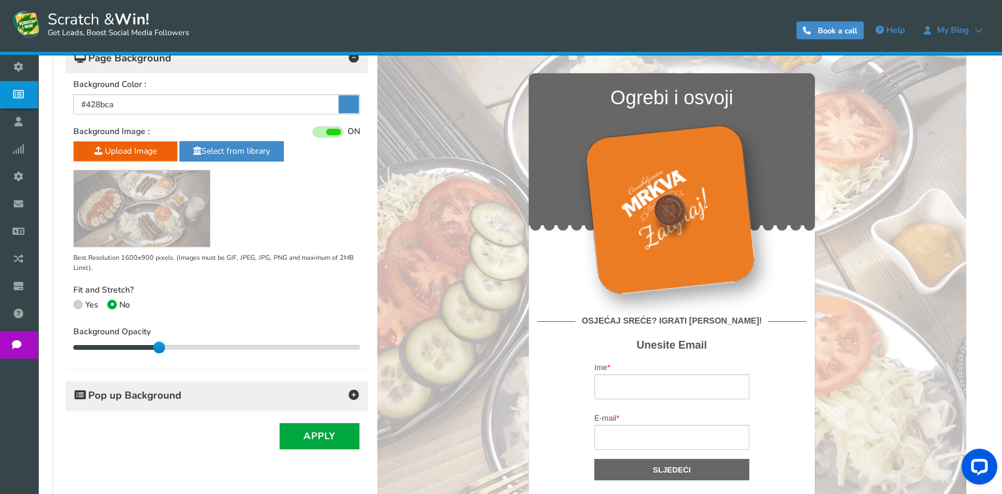
click at [349, 390] on icon at bounding box center [354, 395] width 10 height 10
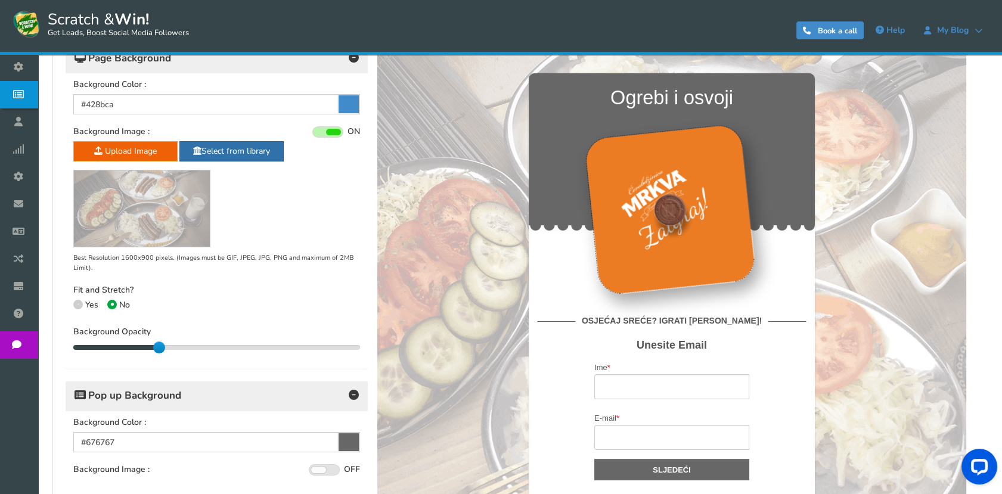
click at [224, 150] on link "Select from library" at bounding box center [231, 151] width 104 height 20
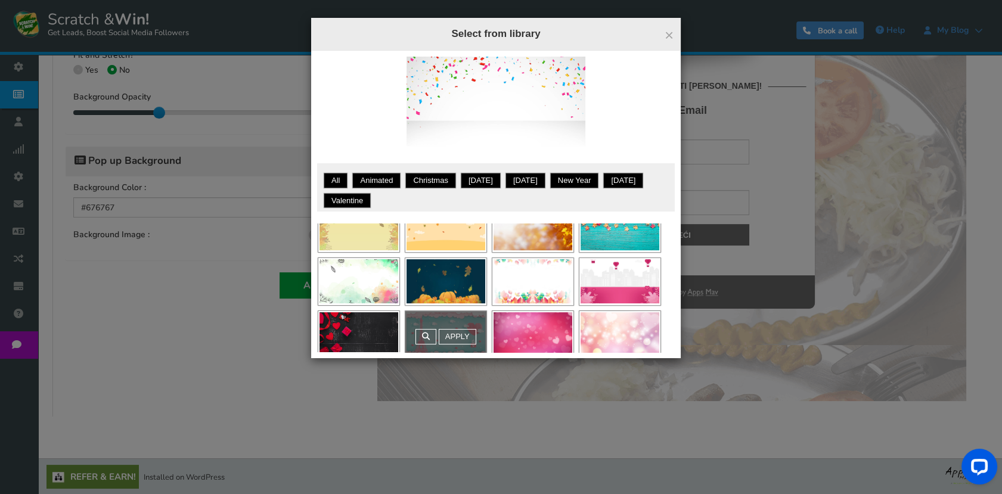
scroll to position [882, 0]
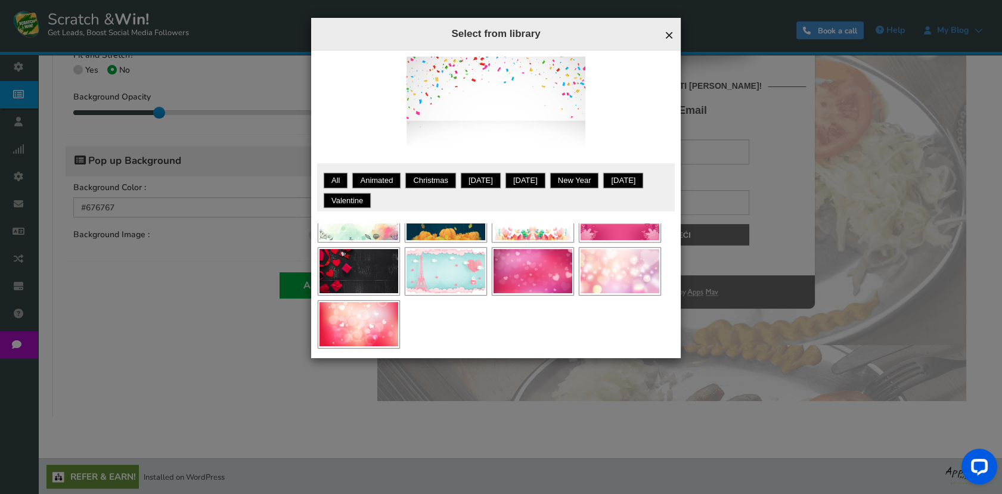
click at [668, 32] on span "×" at bounding box center [669, 35] width 9 height 18
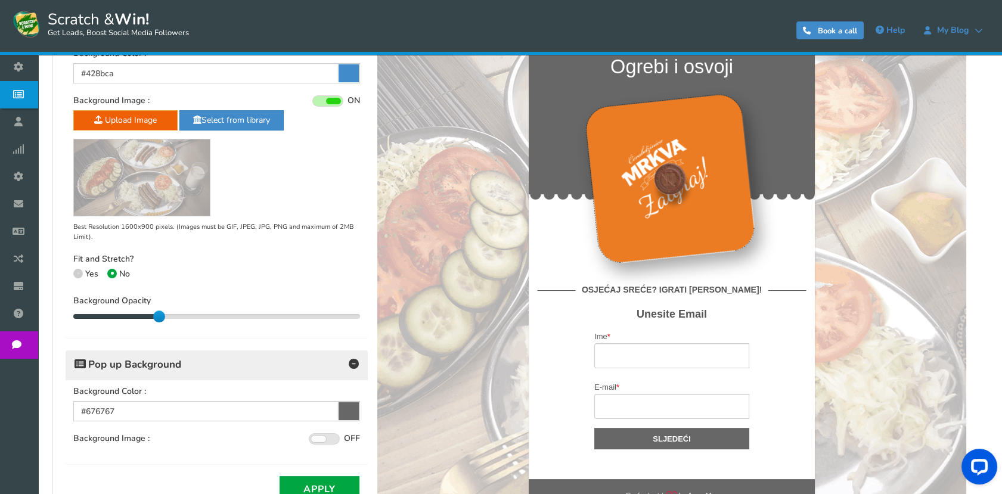
scroll to position [267, 0]
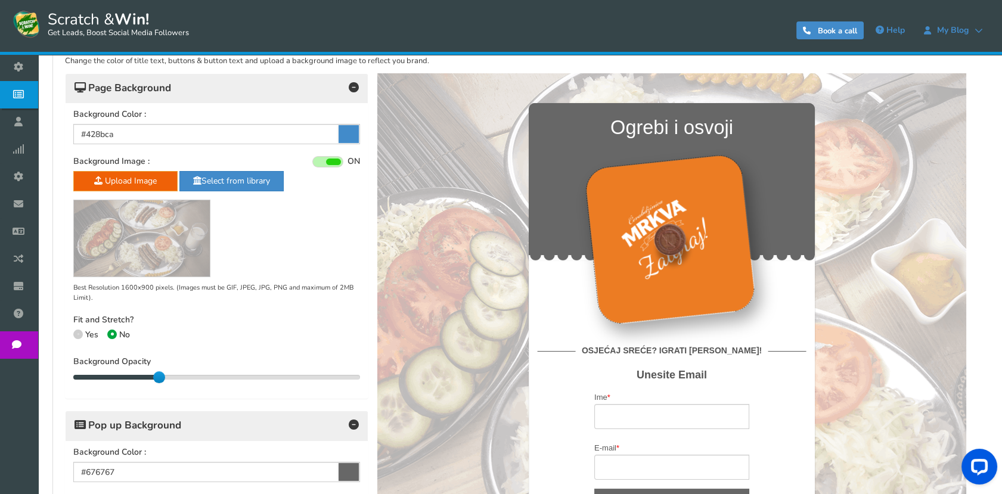
click at [137, 222] on img at bounding box center [142, 238] width 136 height 76
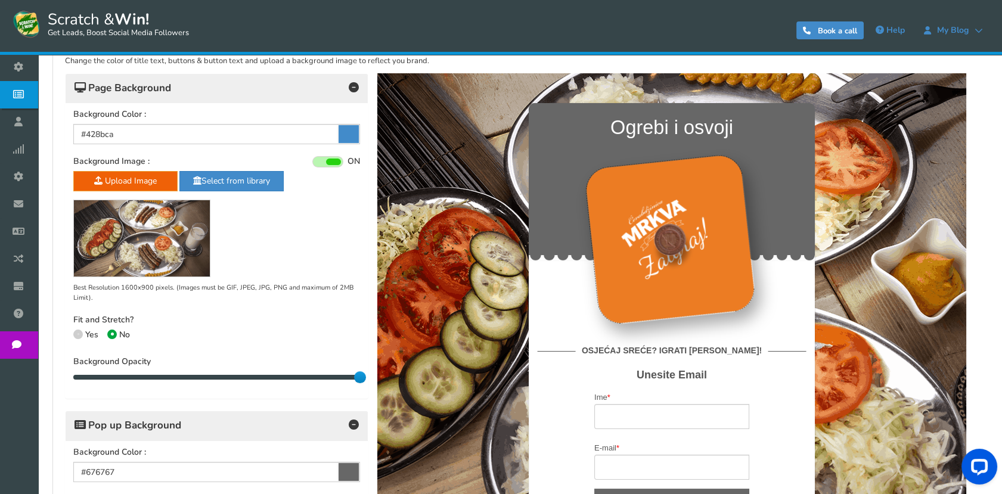
drag, startPoint x: 535, startPoint y: 446, endPoint x: 377, endPoint y: 374, distance: 173.2
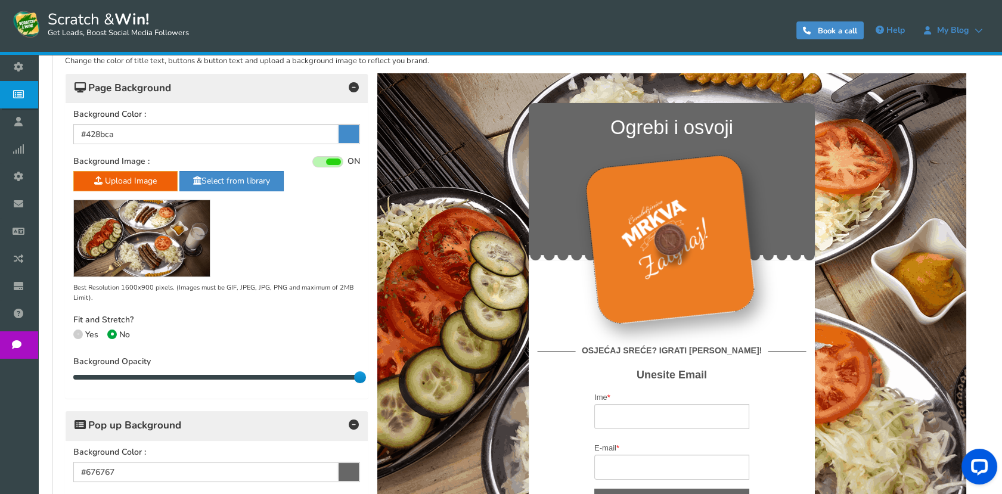
click at [362, 371] on div at bounding box center [360, 377] width 12 height 12
click at [161, 231] on img at bounding box center [142, 238] width 136 height 76
click at [810, 354] on div "Kampanju pokrećete u režimu pregleda. Kliknite ovdje da biste pristupili verzij…" at bounding box center [671, 338] width 589 height 470
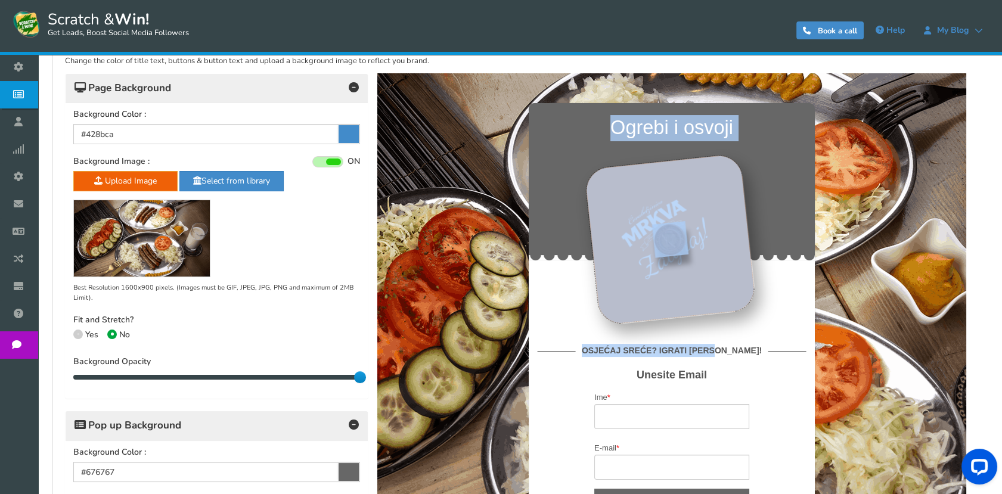
click at [469, 128] on div at bounding box center [671, 369] width 589 height 593
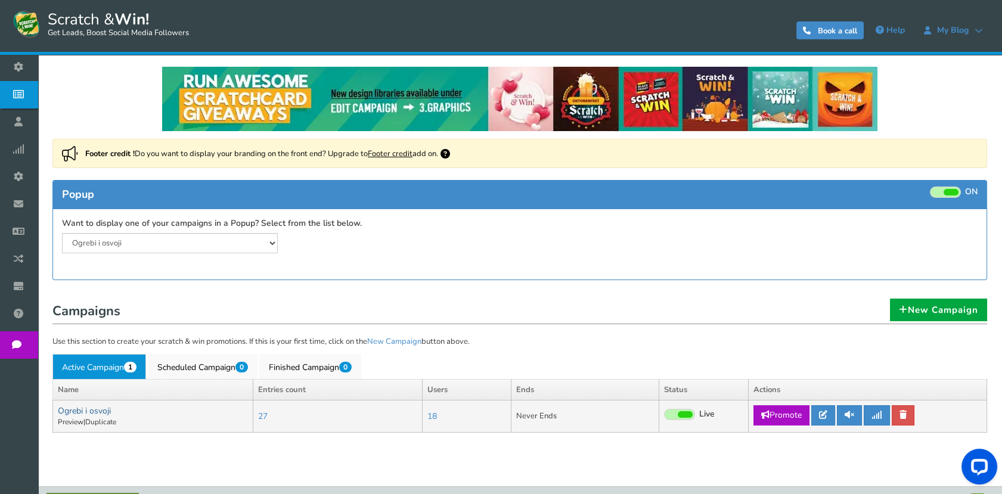
click at [82, 408] on link "Ogrebi i osvoji" at bounding box center [84, 410] width 53 height 11
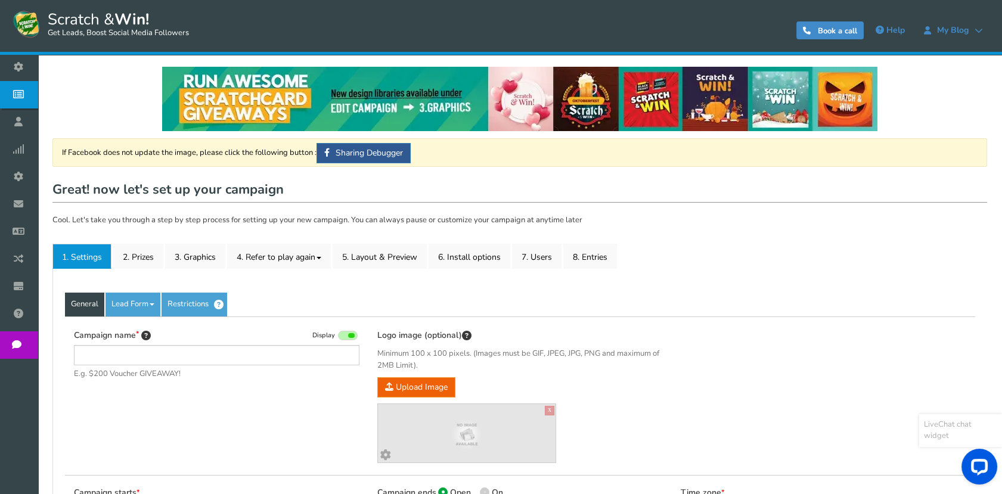
type input "Ogrebi i osvoji"
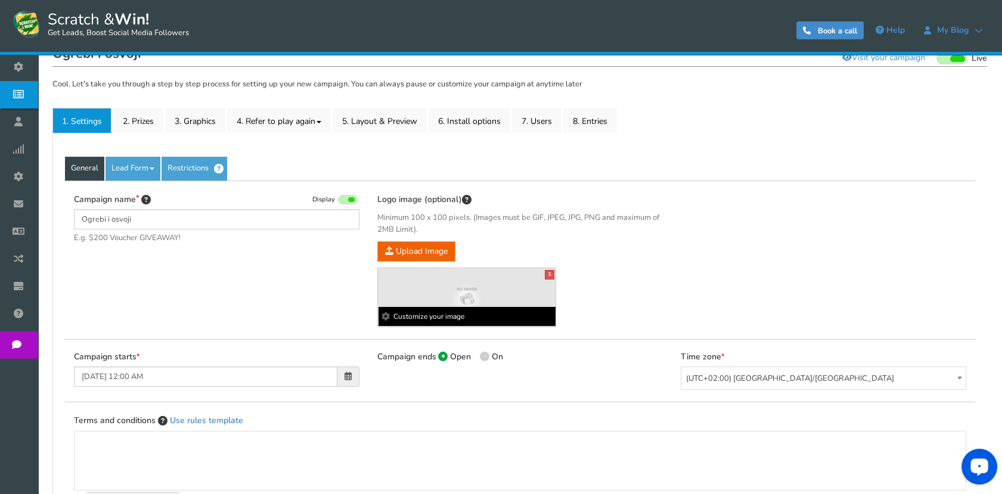
scroll to position [132, 0]
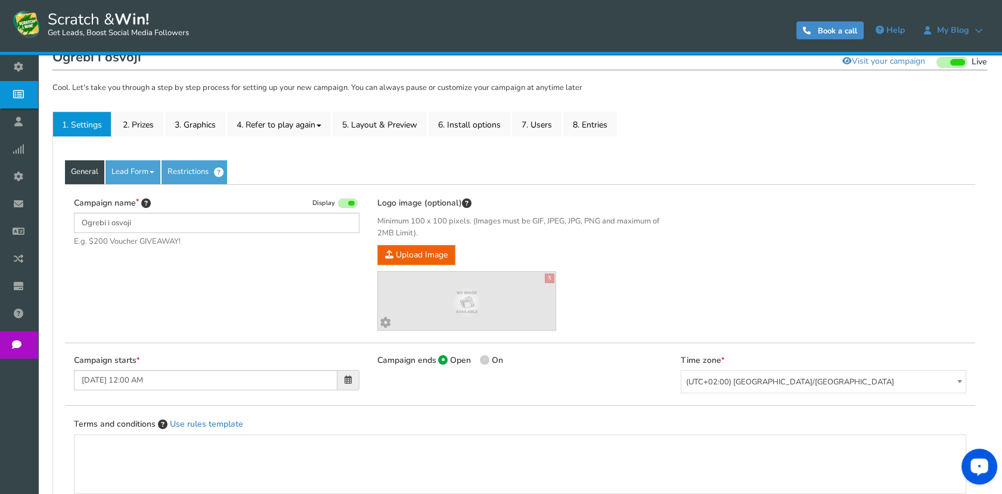
click at [434, 242] on div "Logo image (optional) Minimum 100 x 100 pixels. (Images must be GIF, JPEG, JPG,…" at bounding box center [520, 264] width 286 height 135
click at [437, 245] on span "Upload Image" at bounding box center [416, 255] width 78 height 20
click at [131, 170] on link "Lead Form" at bounding box center [133, 172] width 55 height 24
click at [141, 120] on link "2. Prizes" at bounding box center [138, 124] width 50 height 25
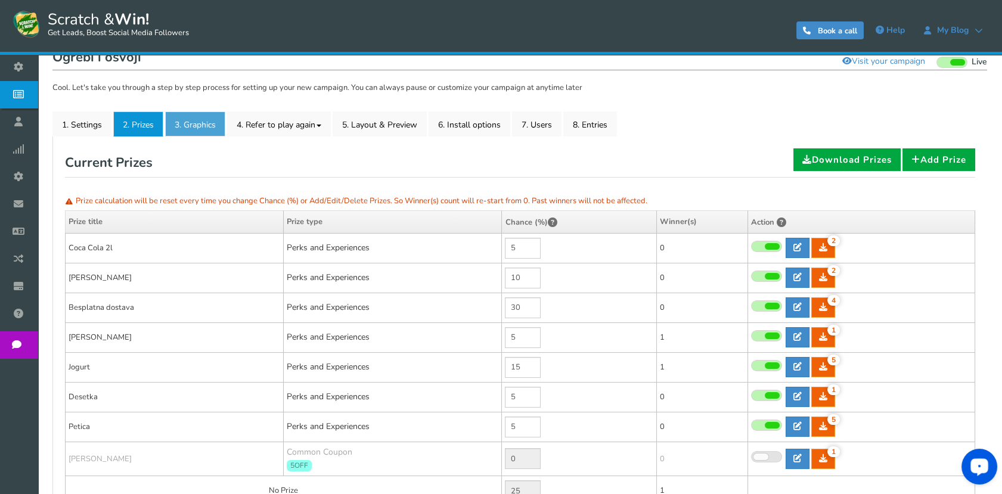
click at [208, 122] on link "3. Graphics" at bounding box center [195, 124] width 60 height 25
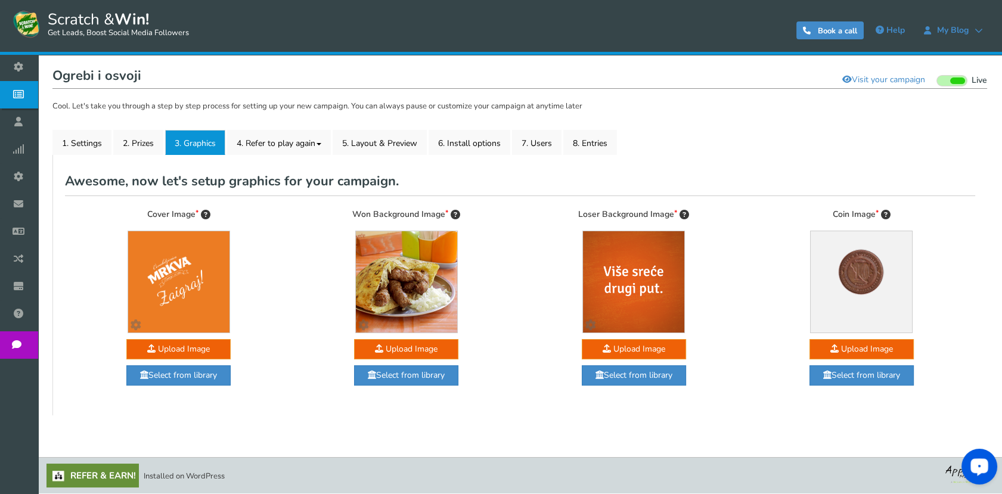
scroll to position [113, 0]
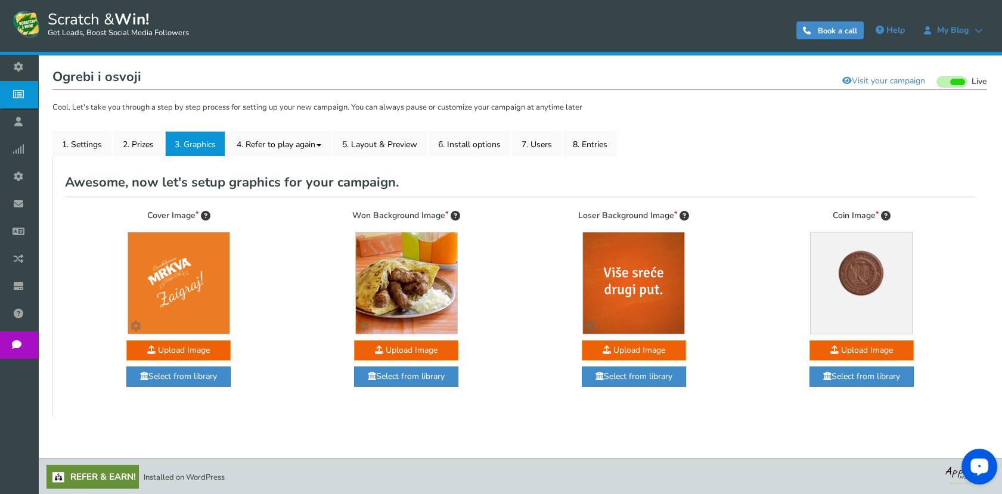
drag, startPoint x: 437, startPoint y: 266, endPoint x: 826, endPoint y: 284, distance: 389.2
drag, startPoint x: 826, startPoint y: 284, endPoint x: 755, endPoint y: 191, distance: 117.0
click at [755, 192] on h2 "Awesome, now let's setup graphics for your campaign." at bounding box center [520, 182] width 911 height 29
click at [617, 255] on img at bounding box center [633, 283] width 101 height 101
click at [549, 204] on div "Cover Image Customize your image Upload Image upload/img/60/60/21060_scratch_17…" at bounding box center [520, 301] width 911 height 208
